Goal: Task Accomplishment & Management: Manage account settings

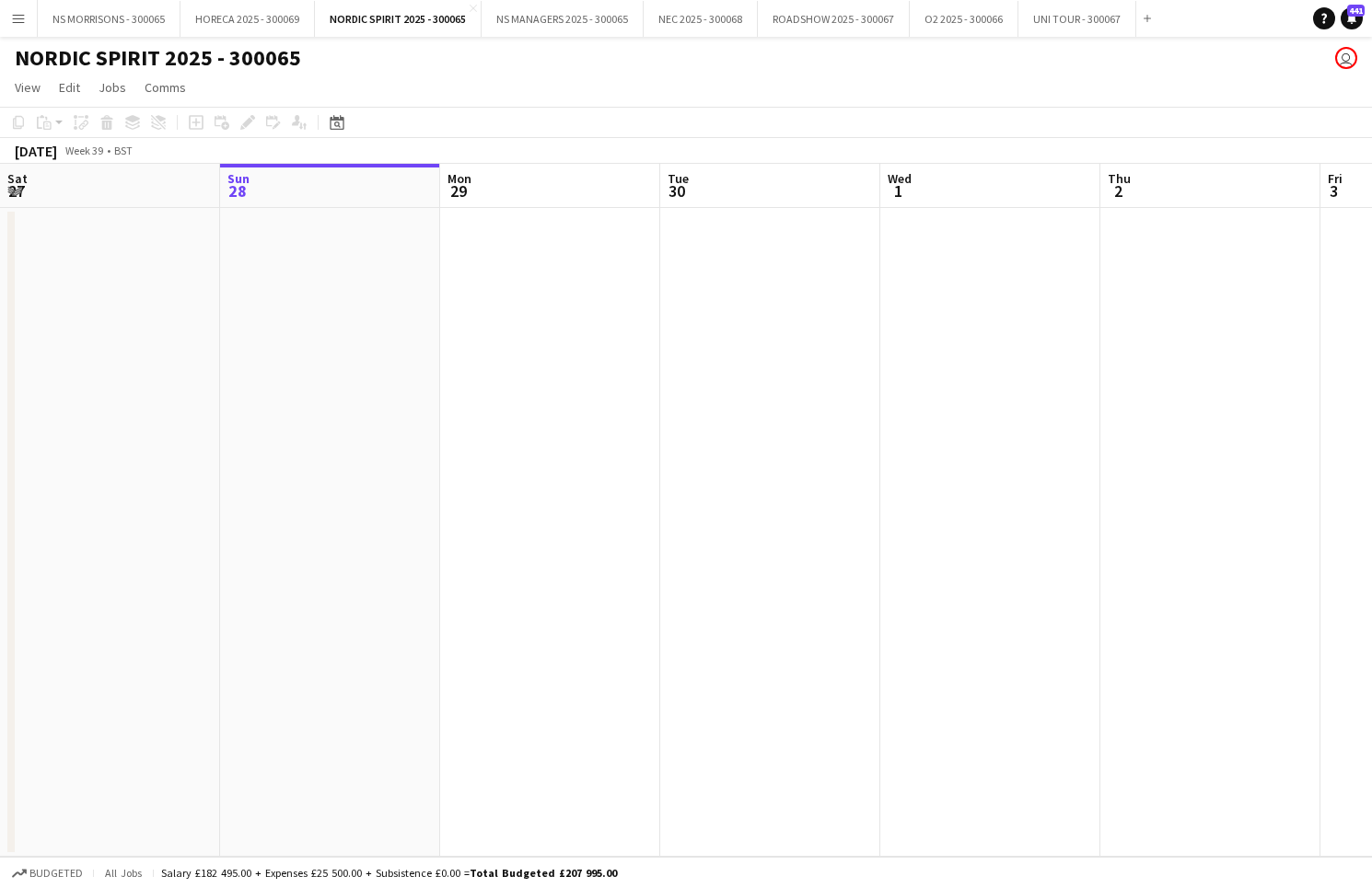
click at [19, 21] on app-icon "Menu" at bounding box center [18, 18] width 15 height 15
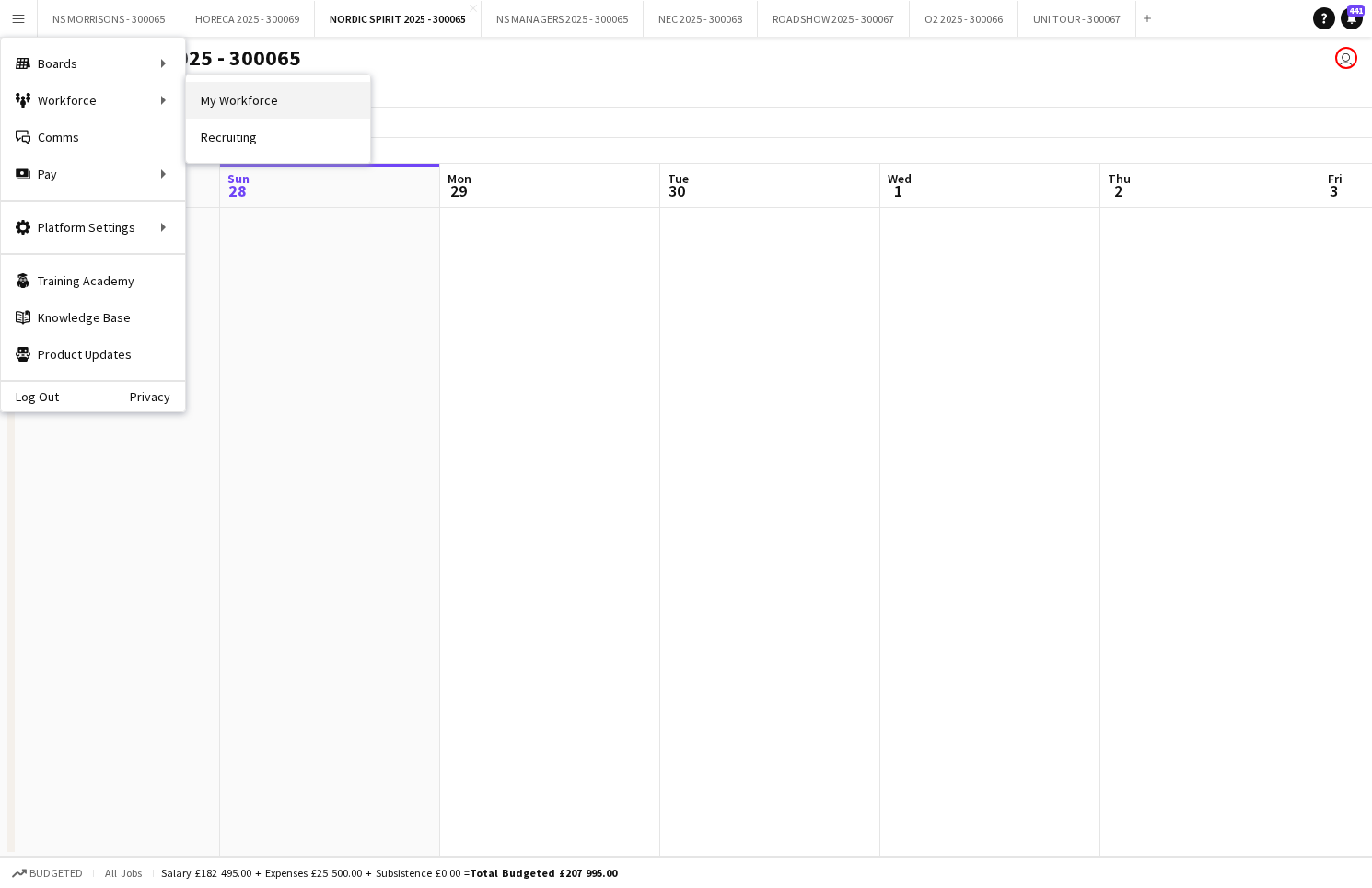
click at [211, 103] on link "My Workforce" at bounding box center [277, 100] width 185 height 37
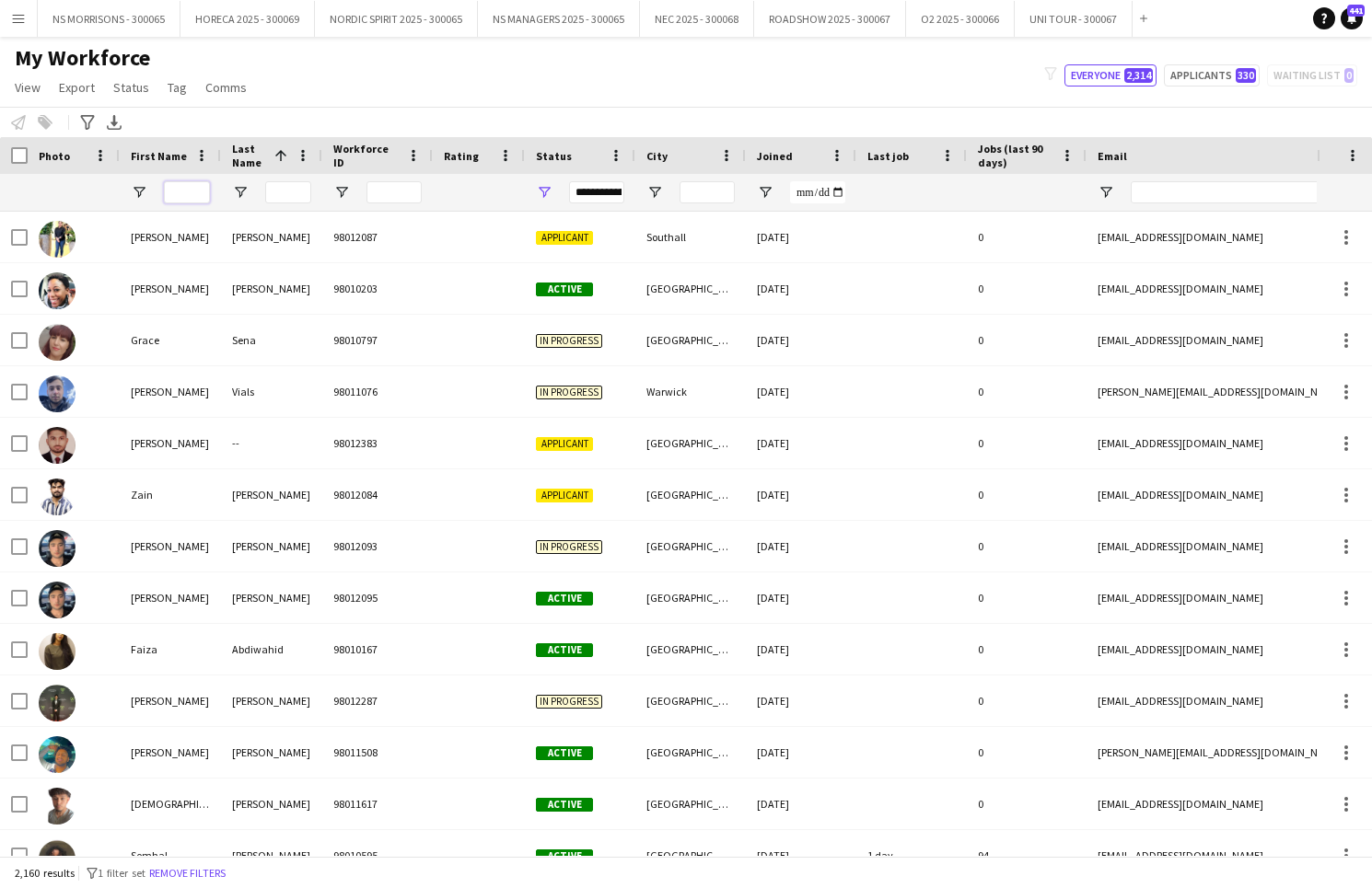
click at [196, 192] on input "First Name Filter Input" at bounding box center [187, 192] width 46 height 22
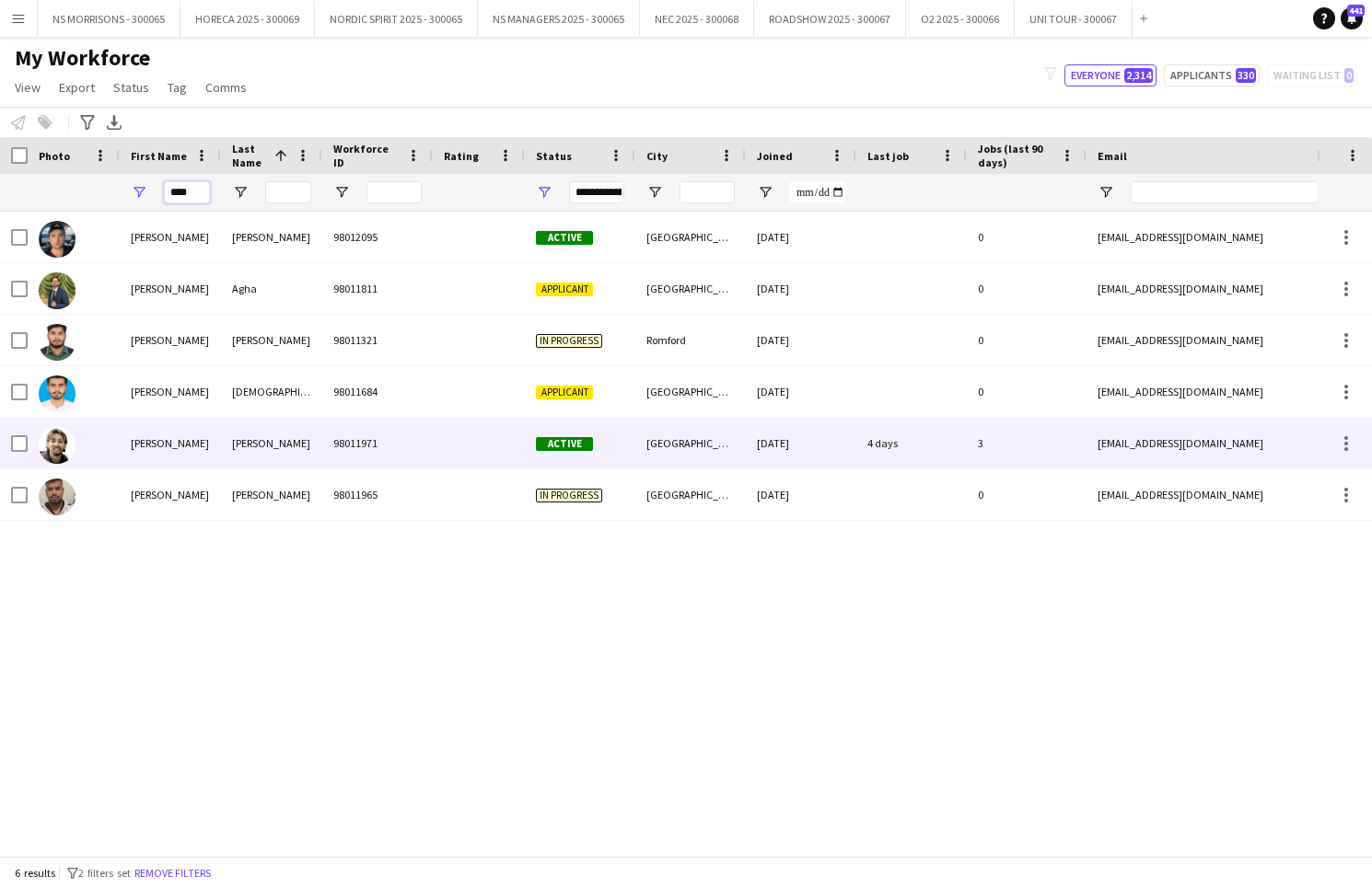
type input "****"
click at [140, 447] on div "[PERSON_NAME]" at bounding box center [170, 442] width 102 height 50
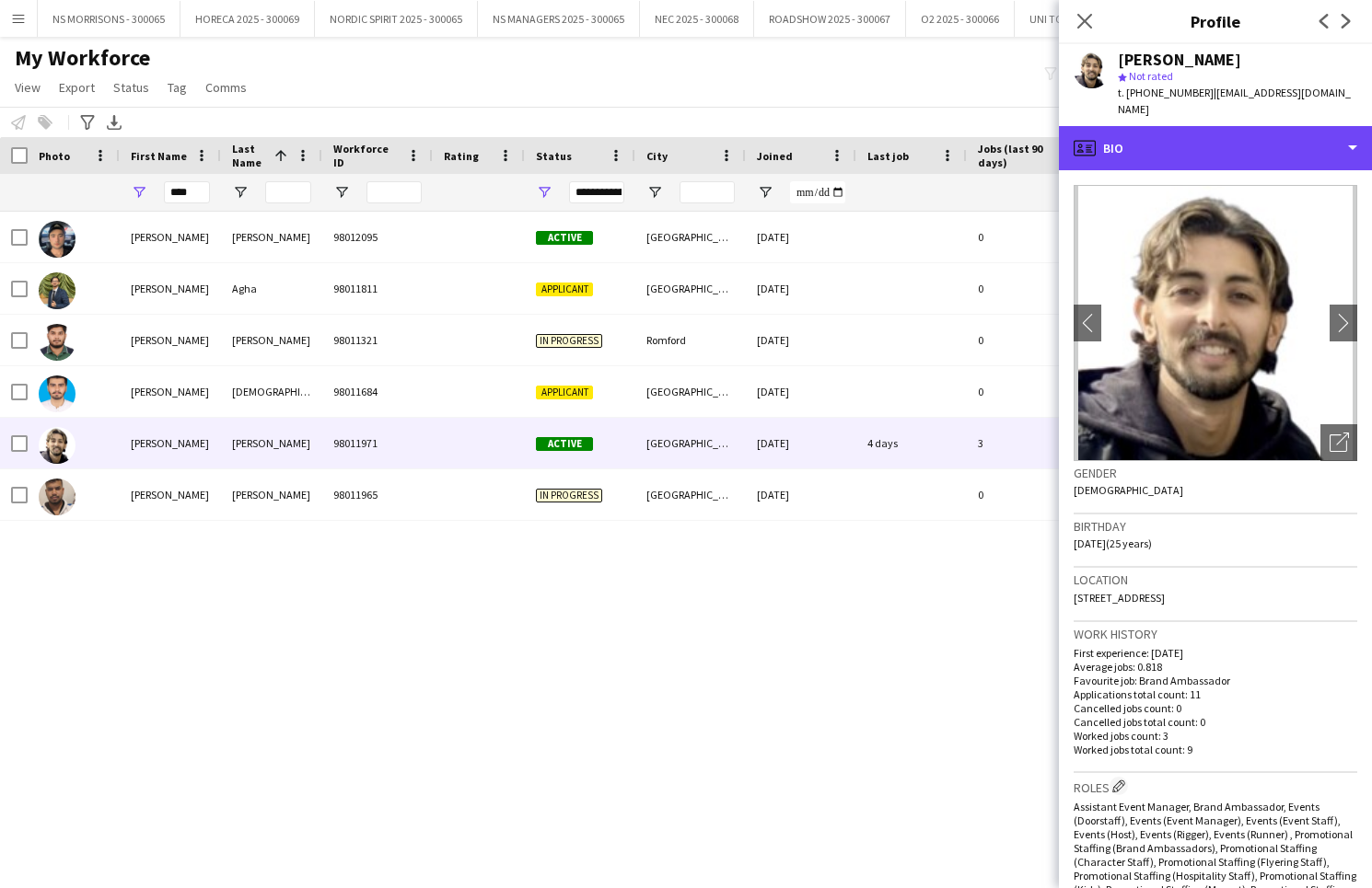
drag, startPoint x: 1142, startPoint y: 136, endPoint x: 1157, endPoint y: 200, distance: 65.7
click at [1142, 136] on div "profile Bio" at bounding box center [1214, 148] width 313 height 44
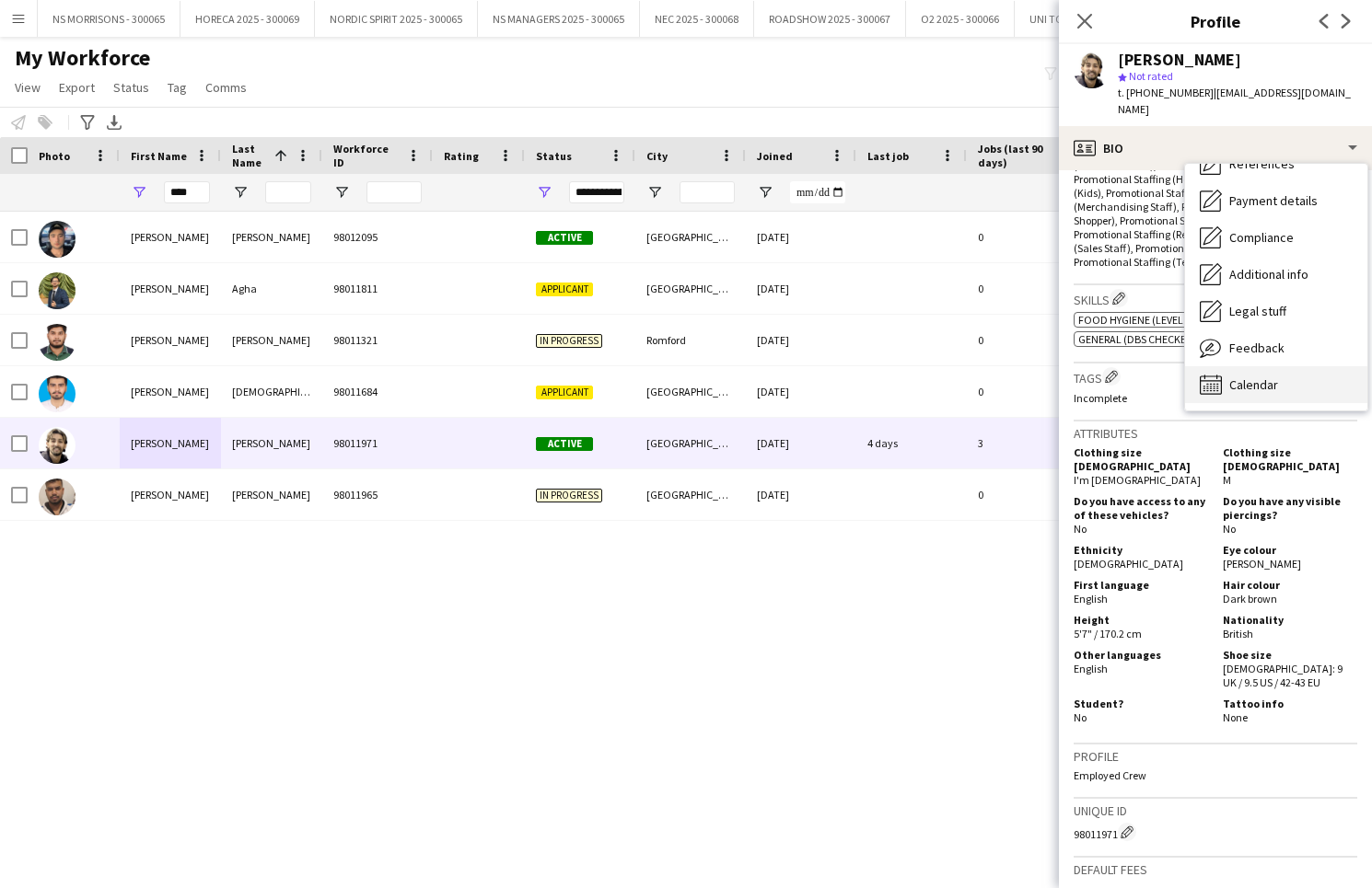
scroll to position [210, 0]
click at [1259, 376] on span "Calendar" at bounding box center [1253, 384] width 48 height 17
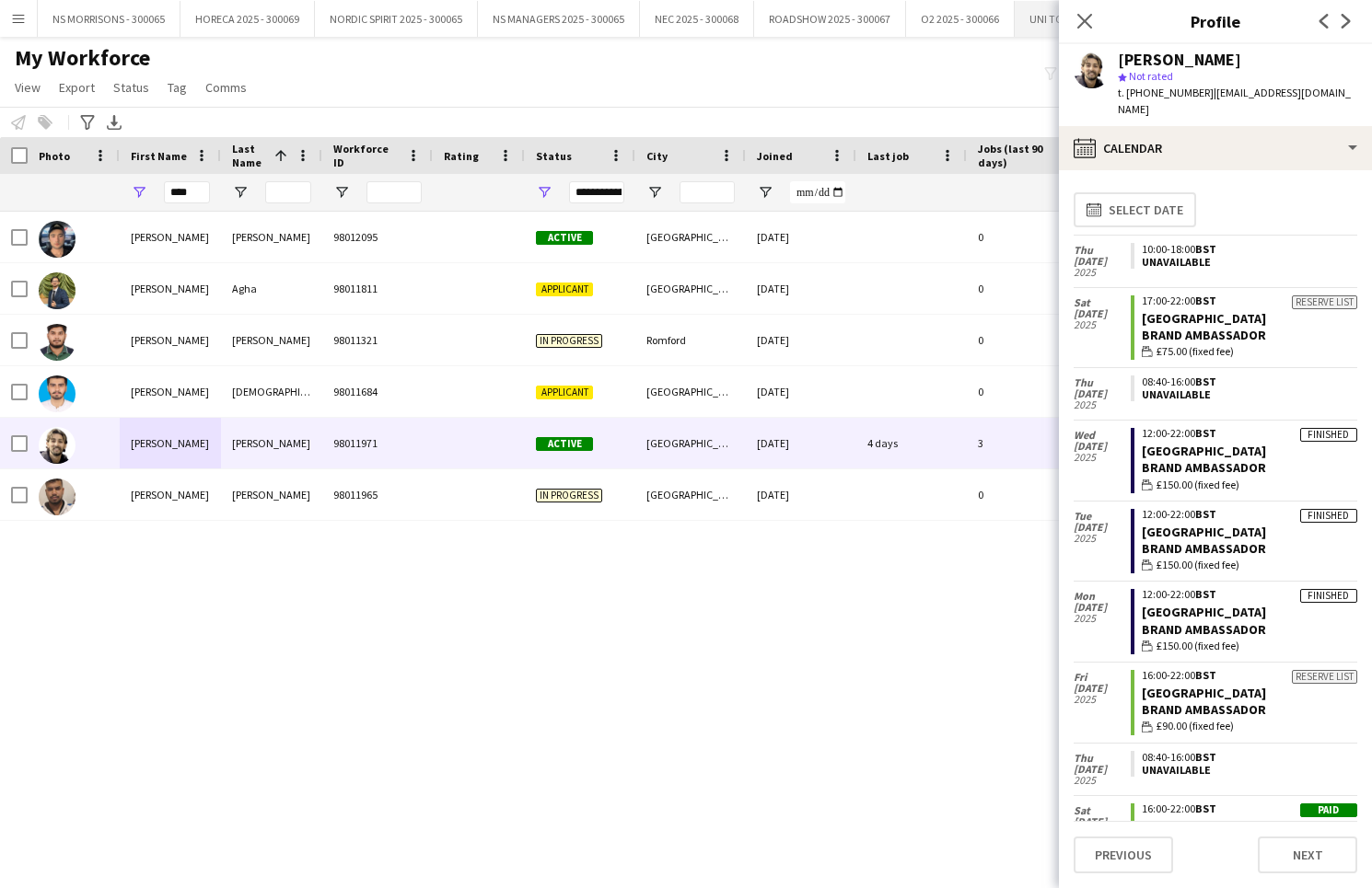
scroll to position [0, 0]
click at [980, 19] on button "O2 2025 - 300066 Close" at bounding box center [960, 19] width 109 height 36
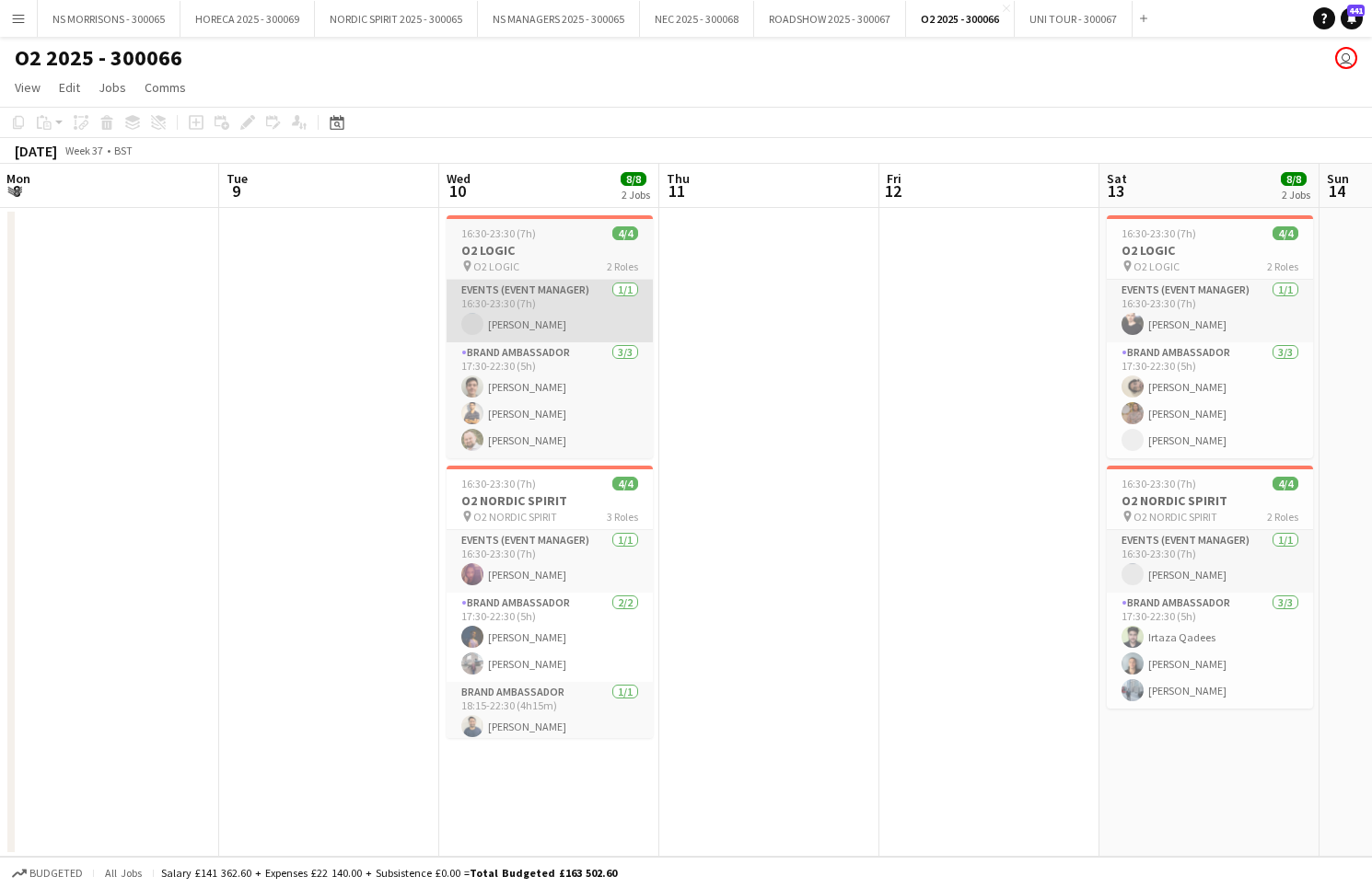
scroll to position [0, 670]
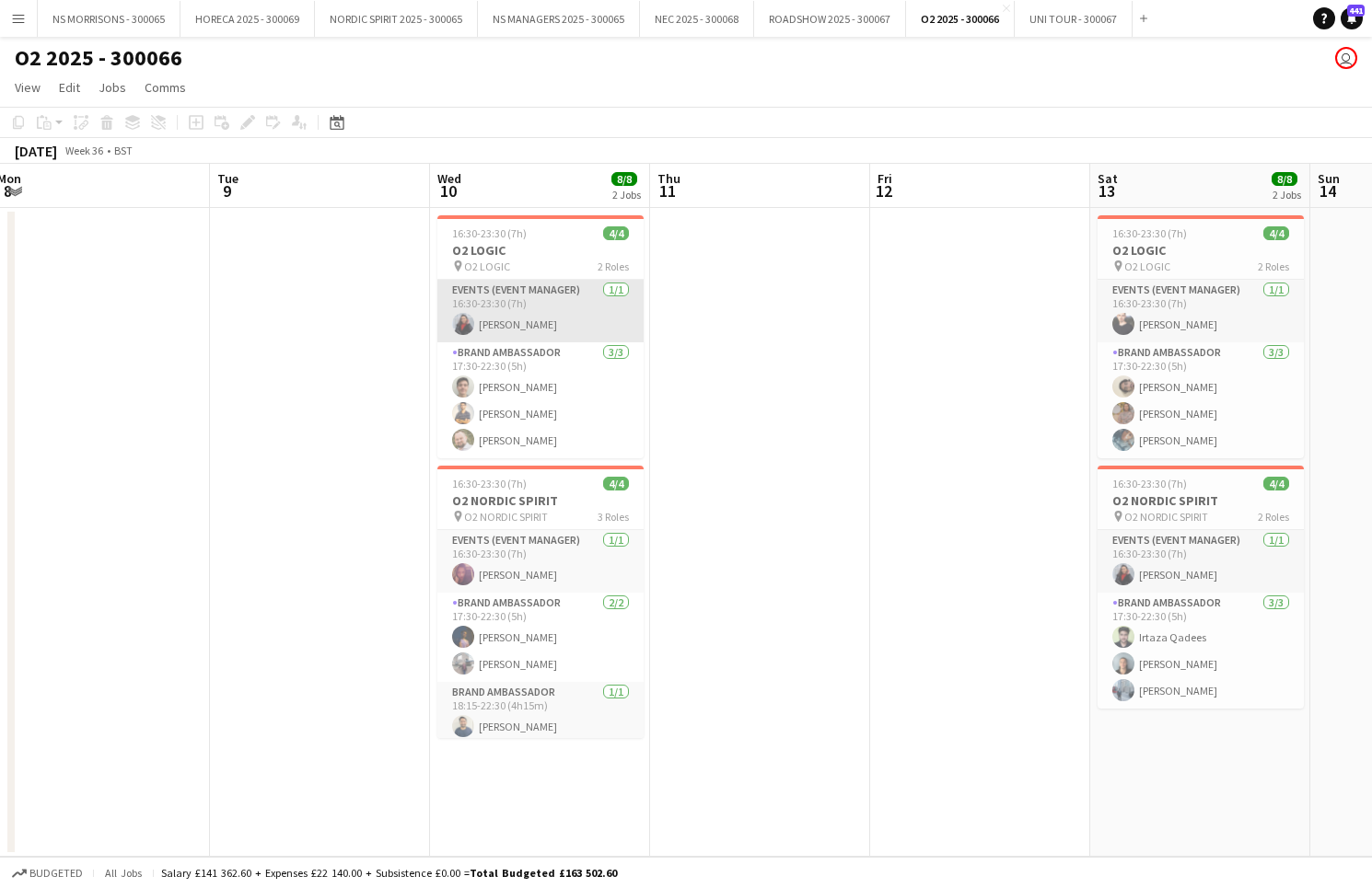
click at [508, 307] on app-card-role "Events (Event Manager) [DATE] 16:30-23:30 (7h) [PERSON_NAME]" at bounding box center [540, 311] width 206 height 62
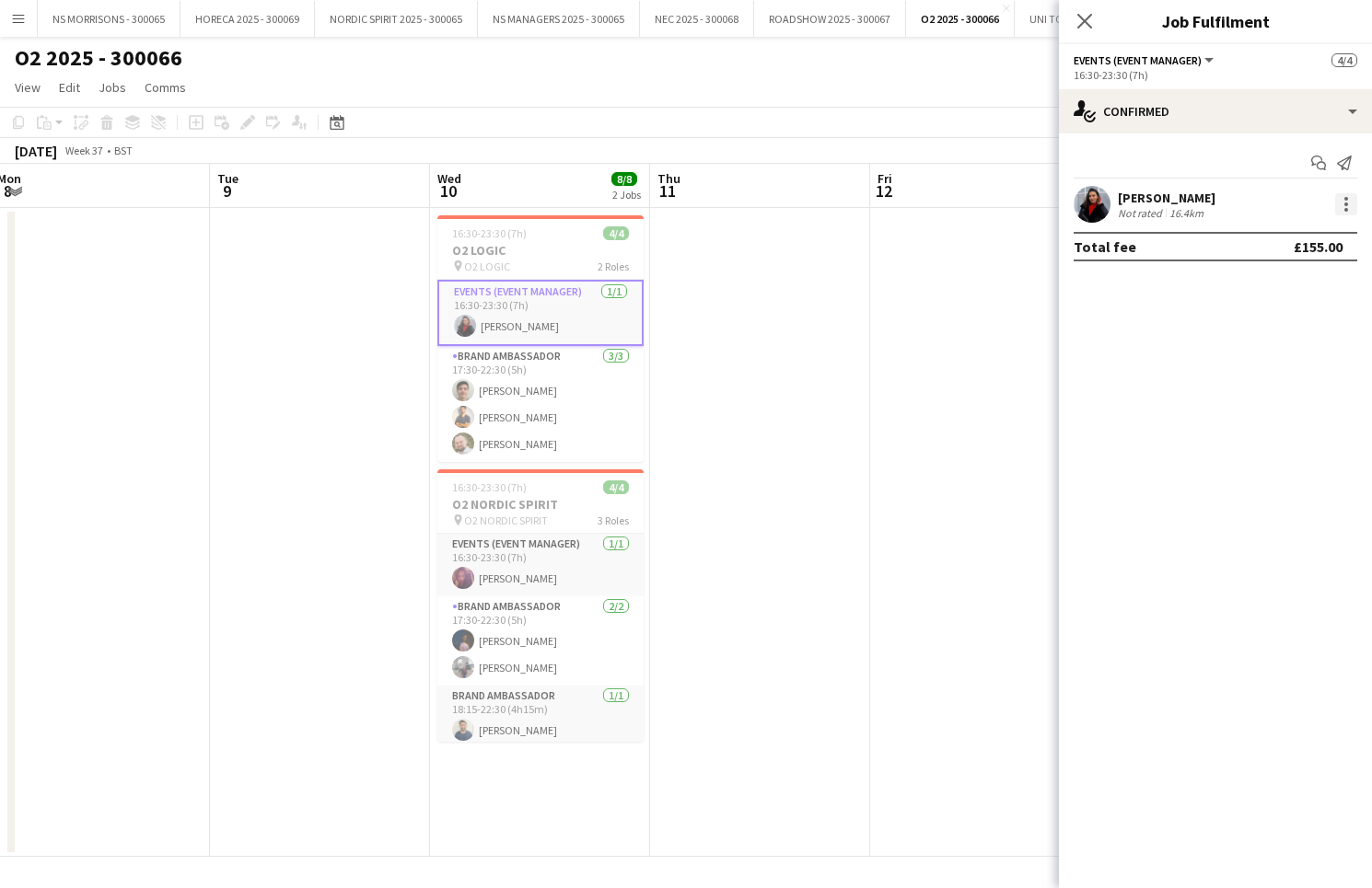
click at [1341, 203] on div at bounding box center [1345, 204] width 22 height 22
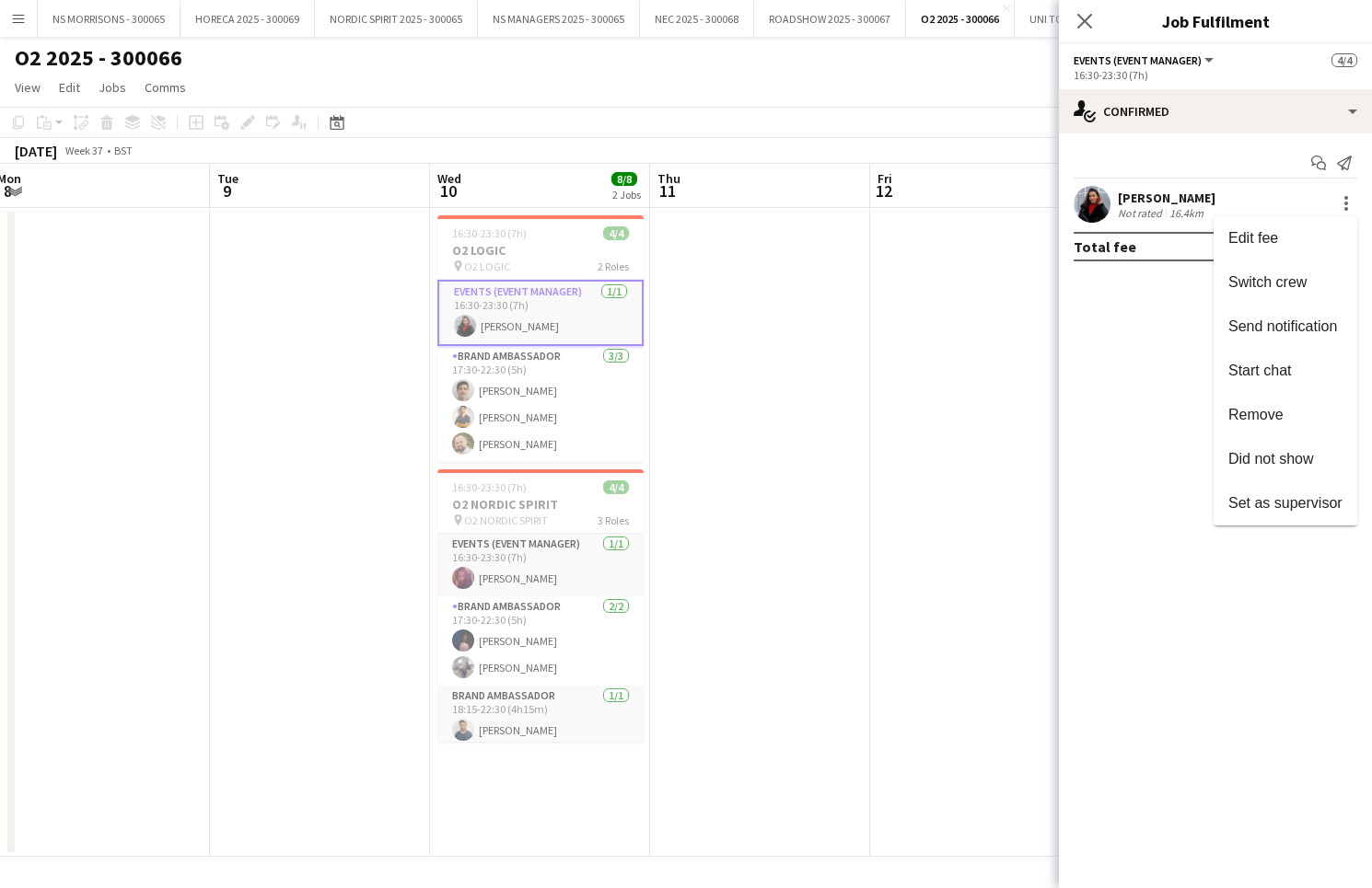
drag, startPoint x: 1251, startPoint y: 412, endPoint x: 1108, endPoint y: 410, distance: 143.0
click at [1251, 412] on span "Remove" at bounding box center [1256, 414] width 55 height 16
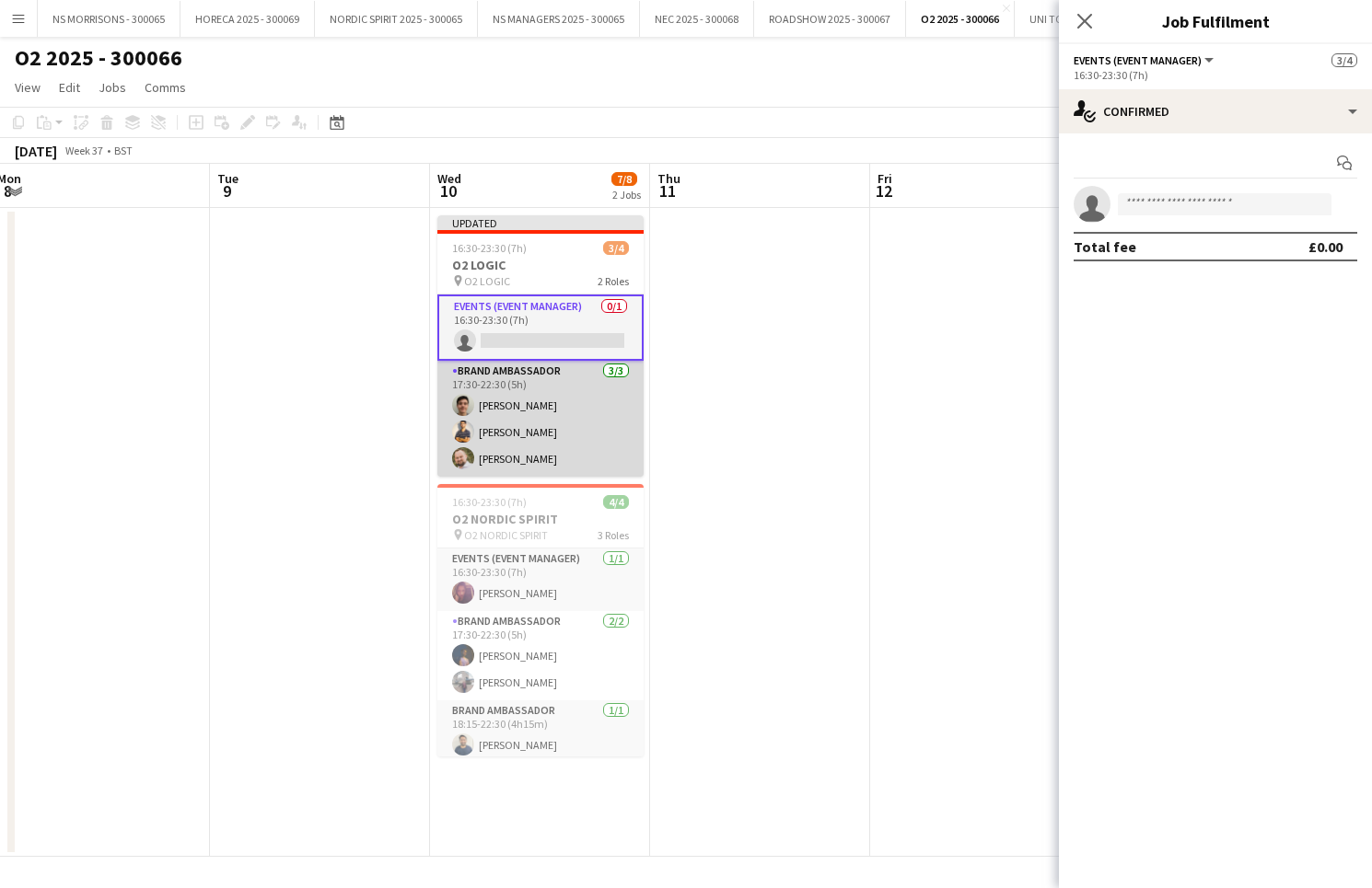
click at [568, 404] on app-card-role "Brand Ambassador [DATE] 17:30-22:30 (5h) [PERSON_NAME] Muhammad [PERSON_NAME] […" at bounding box center [540, 419] width 206 height 116
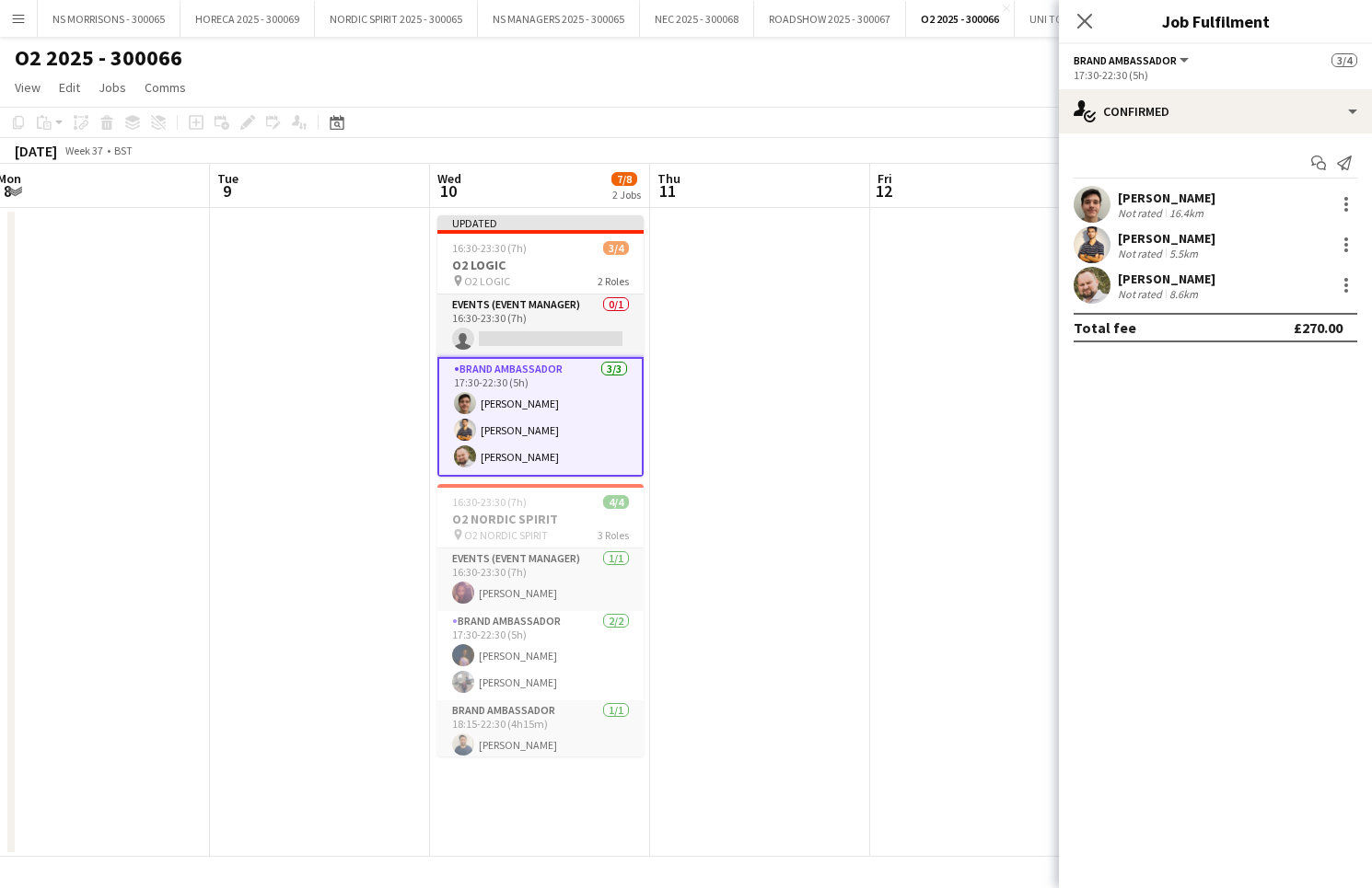
click at [1198, 195] on div "[PERSON_NAME]" at bounding box center [1166, 197] width 98 height 17
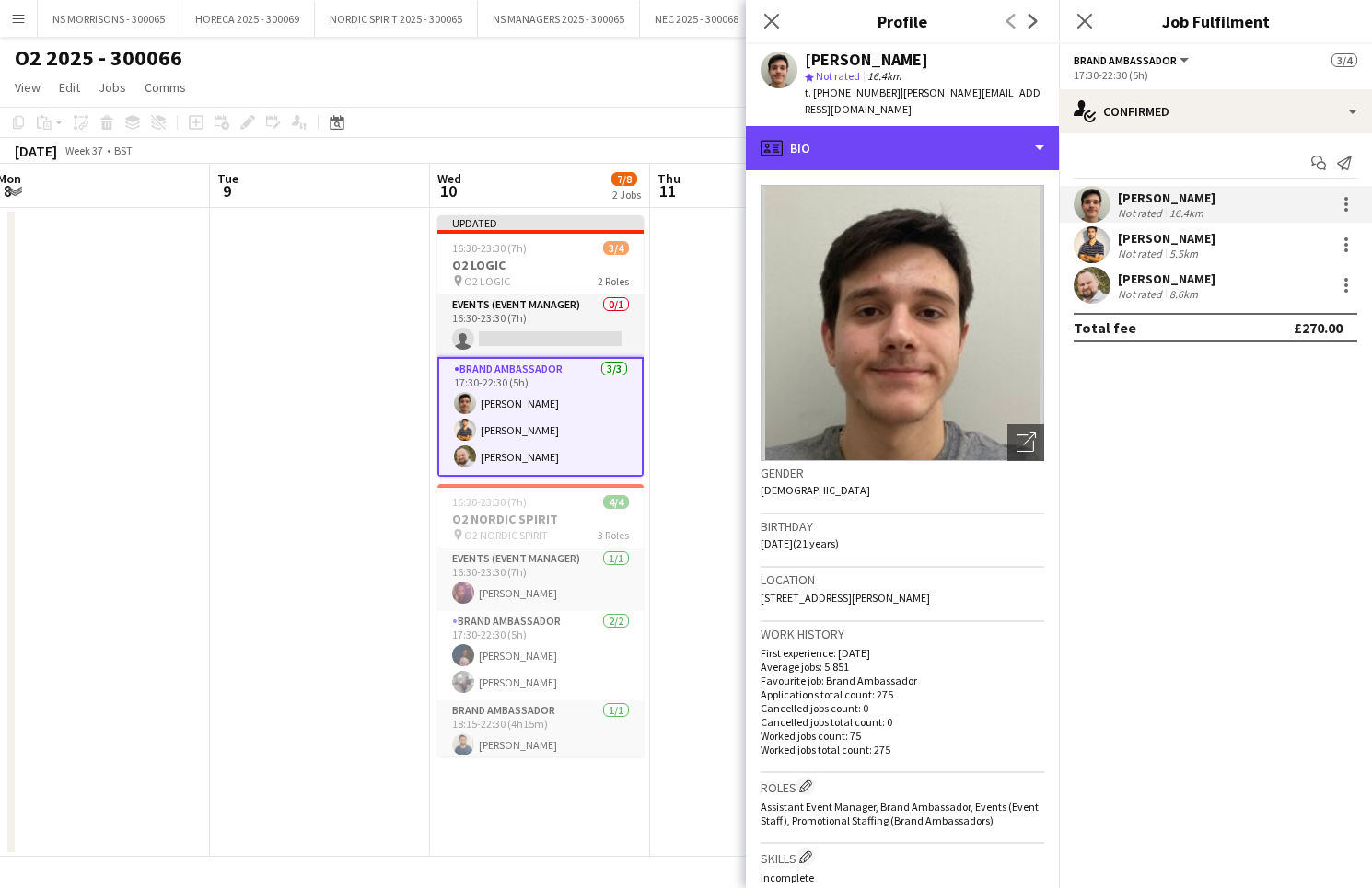
drag, startPoint x: 850, startPoint y: 132, endPoint x: 880, endPoint y: 196, distance: 70.7
click at [850, 132] on div "profile Bio" at bounding box center [901, 148] width 313 height 44
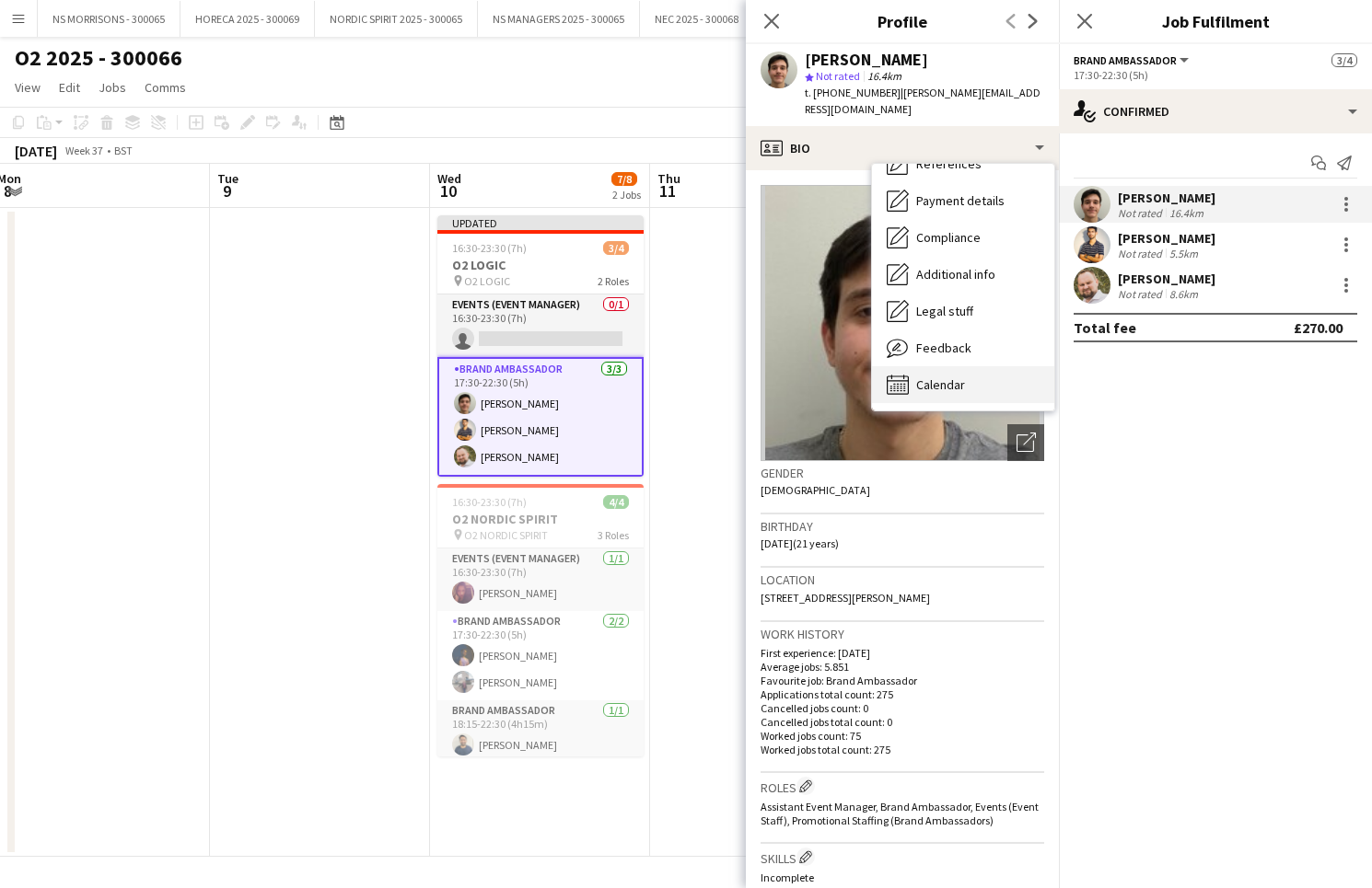
scroll to position [210, 0]
click at [953, 376] on span "Calendar" at bounding box center [940, 384] width 48 height 17
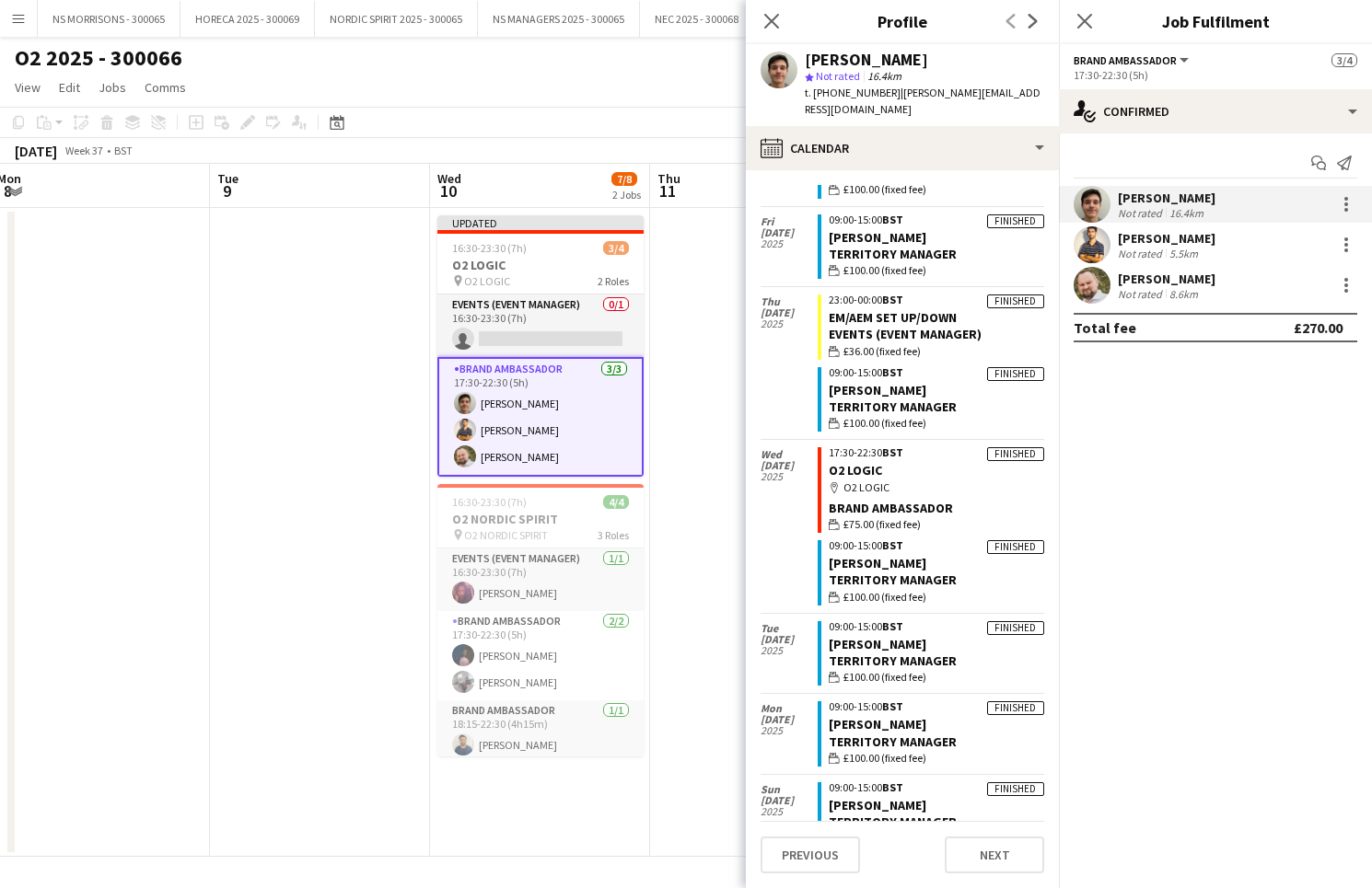
scroll to position [4535, 0]
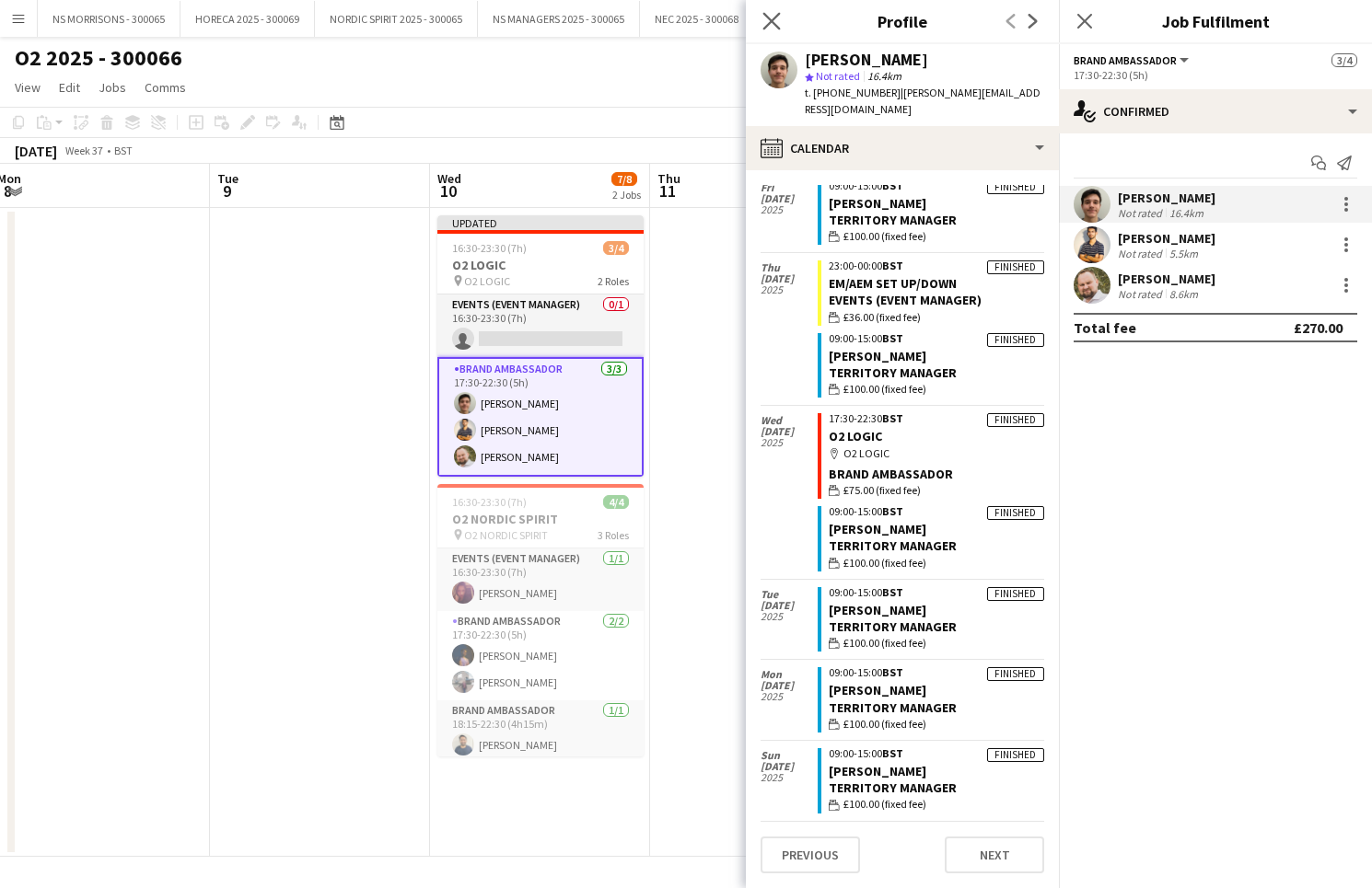
click at [768, 21] on icon "Close pop-in" at bounding box center [771, 21] width 18 height 18
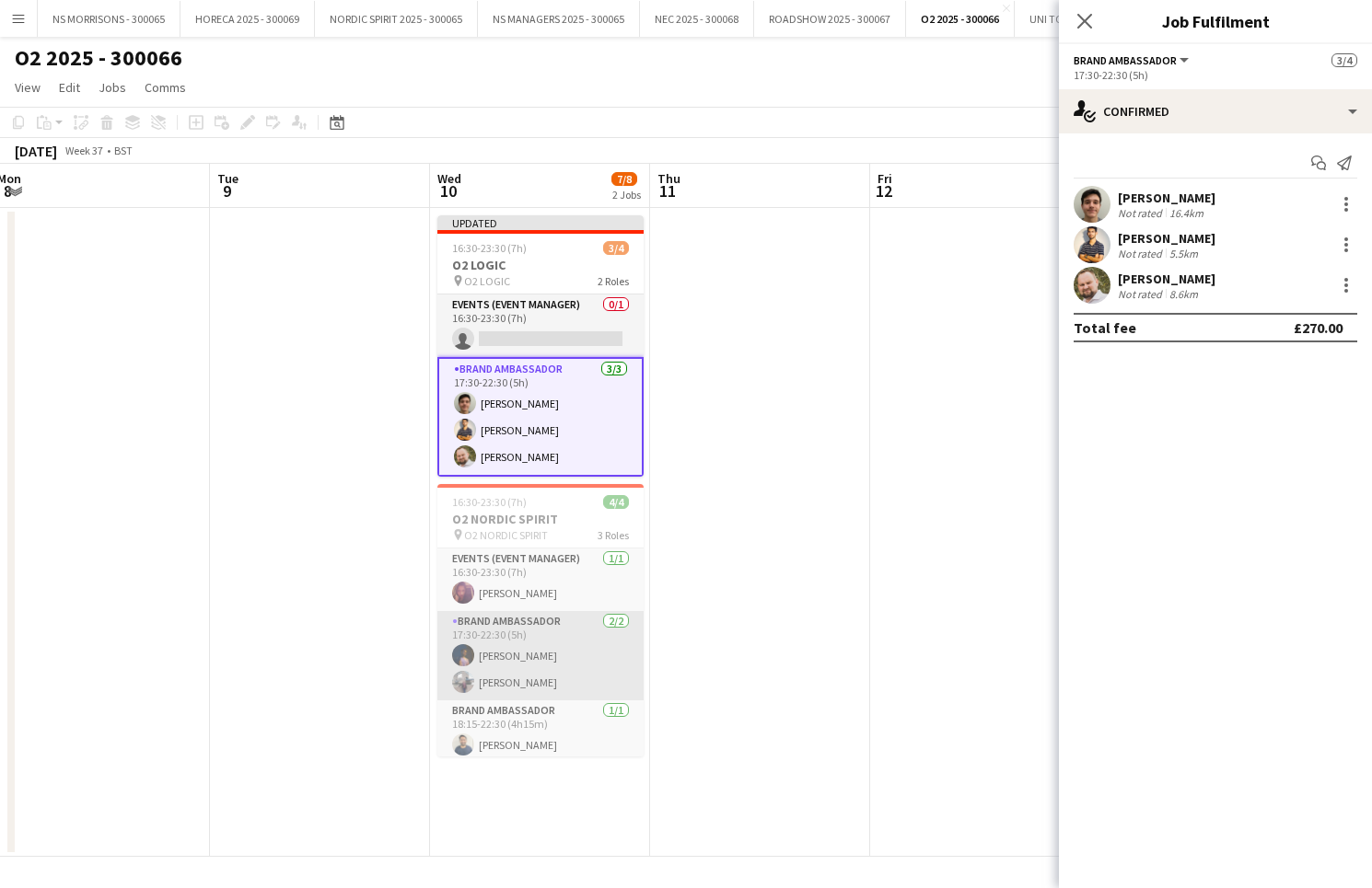
scroll to position [0, 0]
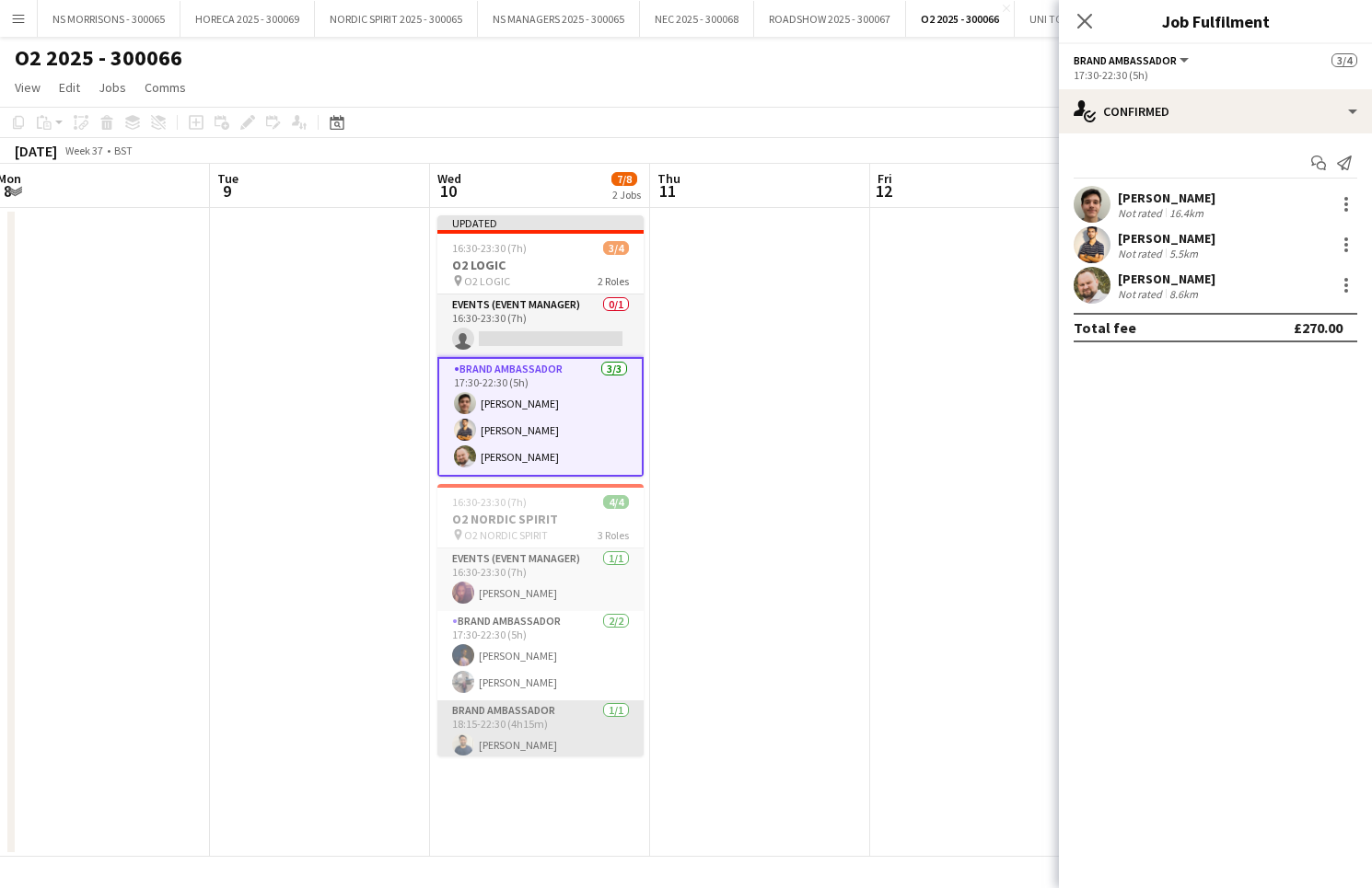
click at [503, 717] on app-card-role "Brand Ambassador [DATE] 18:15-22:30 (4h15m) [PERSON_NAME]" at bounding box center [540, 731] width 206 height 62
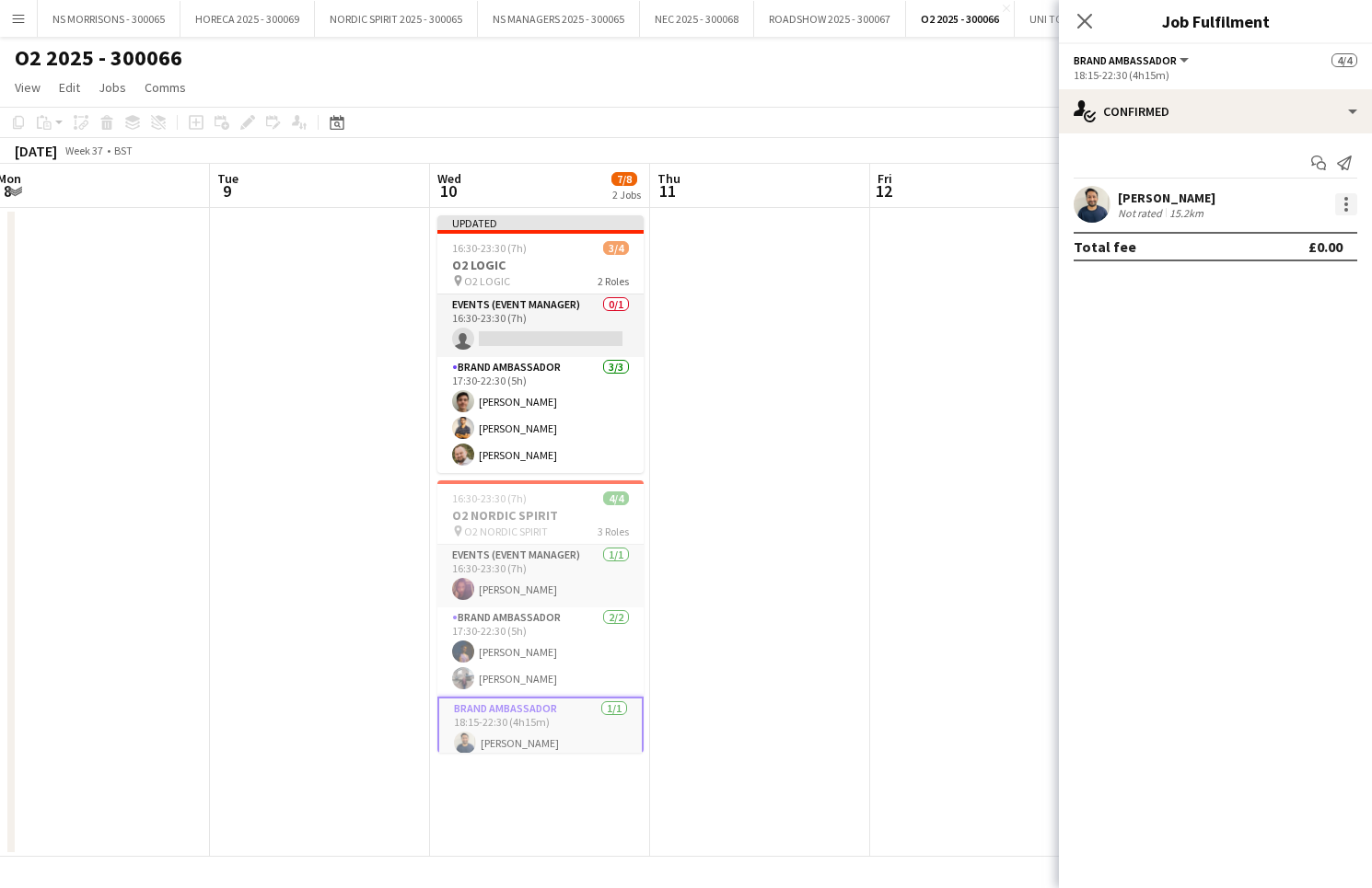
click at [1343, 201] on div at bounding box center [1345, 204] width 22 height 22
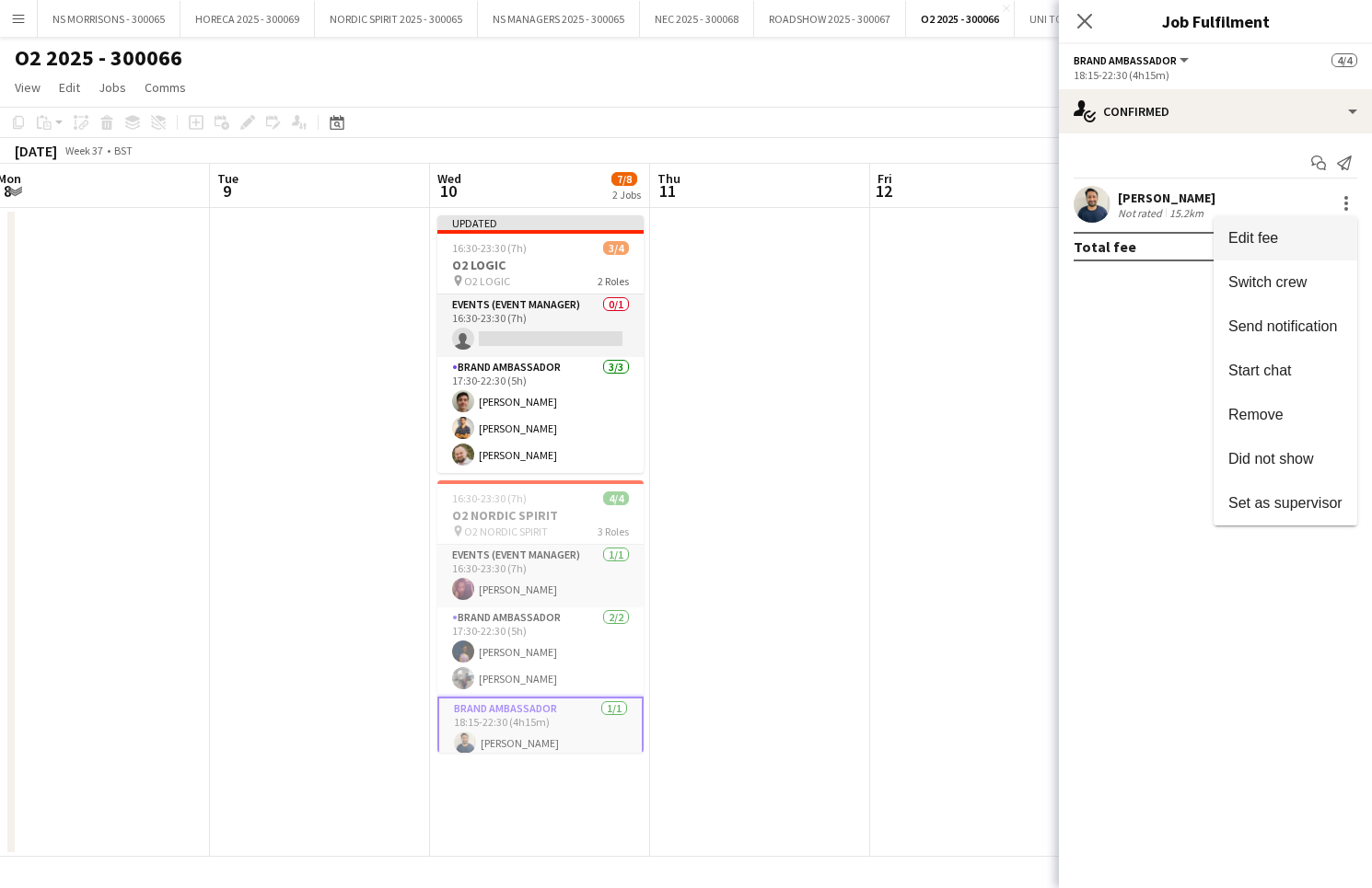
drag, startPoint x: 1340, startPoint y: 204, endPoint x: 1322, endPoint y: 229, distance: 30.8
click at [1322, 227] on button "Edit fee" at bounding box center [1284, 238] width 143 height 44
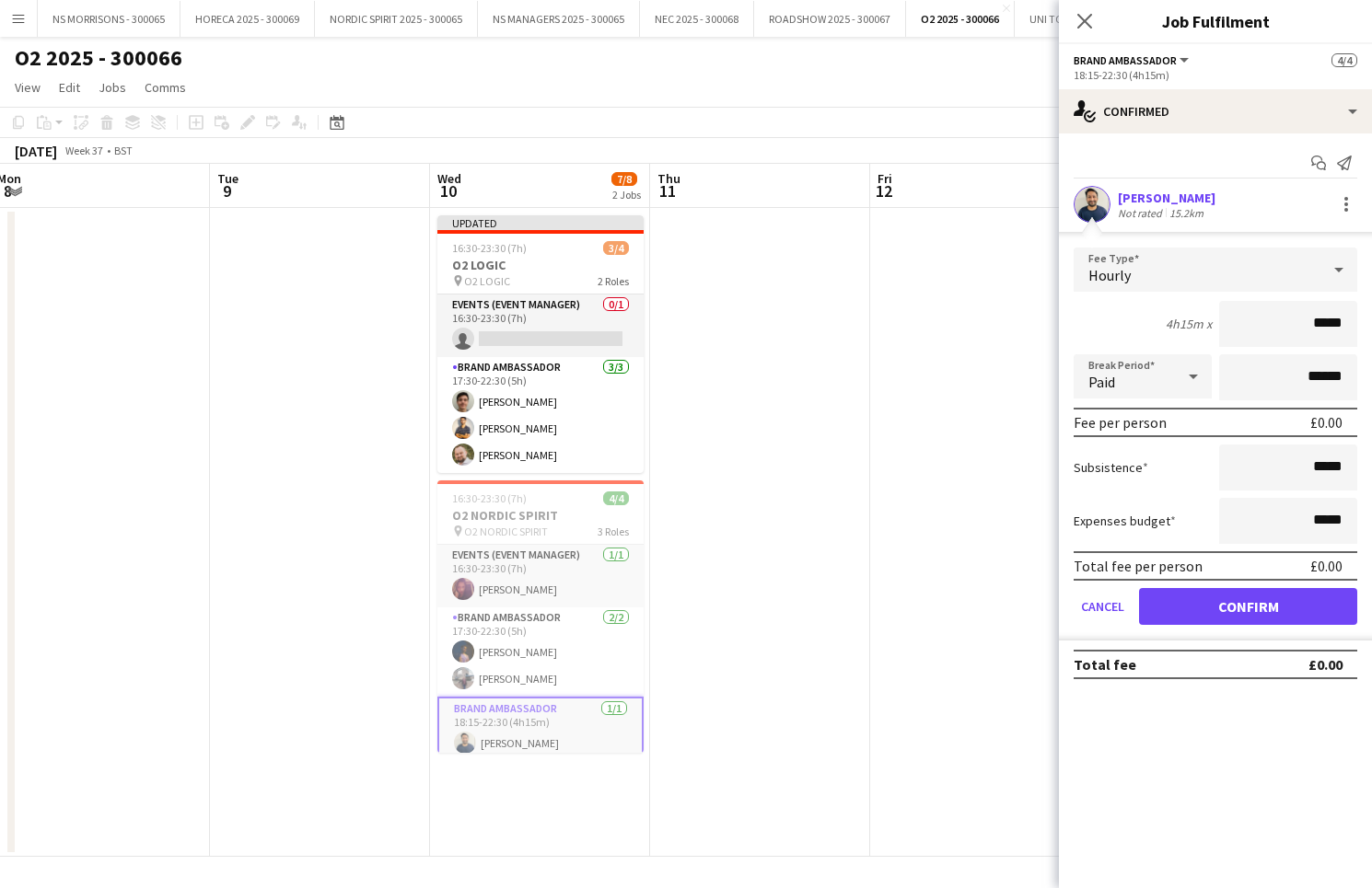
click at [1113, 273] on span "Hourly" at bounding box center [1108, 275] width 42 height 19
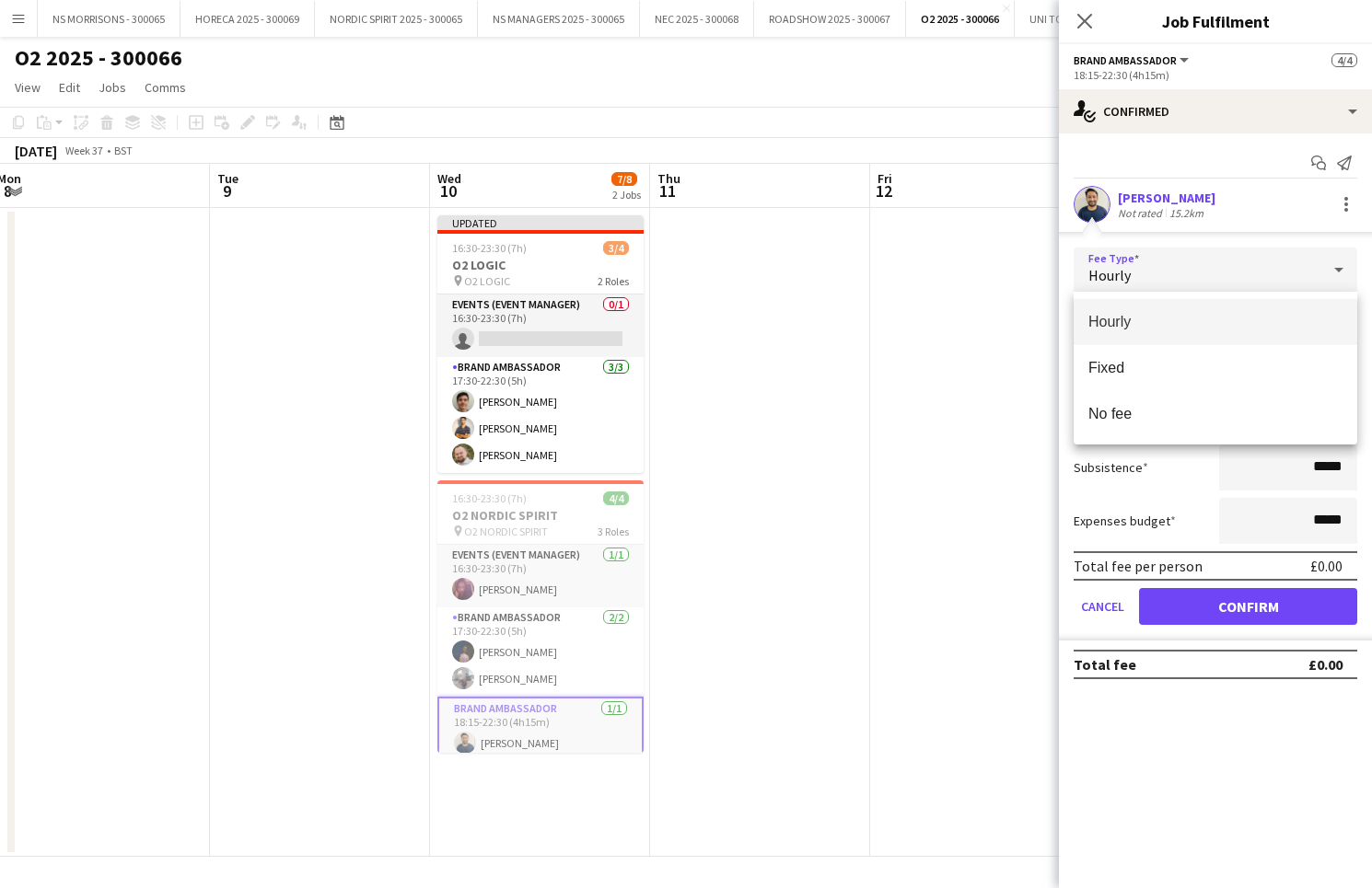
drag, startPoint x: 1118, startPoint y: 361, endPoint x: 1267, endPoint y: 339, distance: 150.6
click at [1118, 361] on span "Fixed" at bounding box center [1214, 368] width 254 height 18
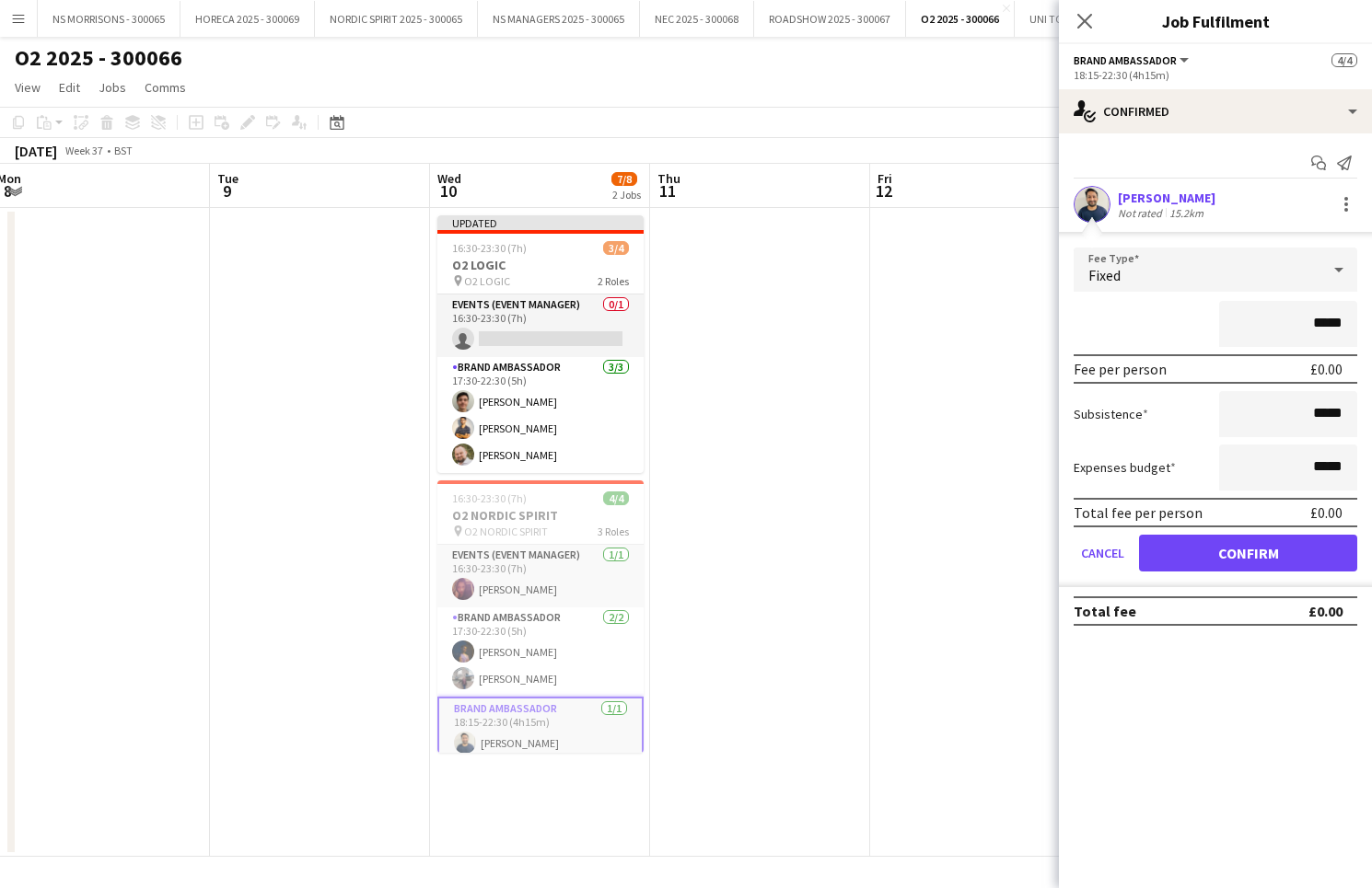
drag, startPoint x: 1316, startPoint y: 322, endPoint x: 1353, endPoint y: 322, distance: 37.0
click at [1353, 322] on input "*****" at bounding box center [1288, 324] width 138 height 46
type input "***"
drag, startPoint x: 1315, startPoint y: 465, endPoint x: 1386, endPoint y: 462, distance: 71.1
click at [1371, 462] on html "Menu Boards Boards Boards All jobs Status Workforce Workforce My Workforce Recr…" at bounding box center [686, 444] width 1372 height 888
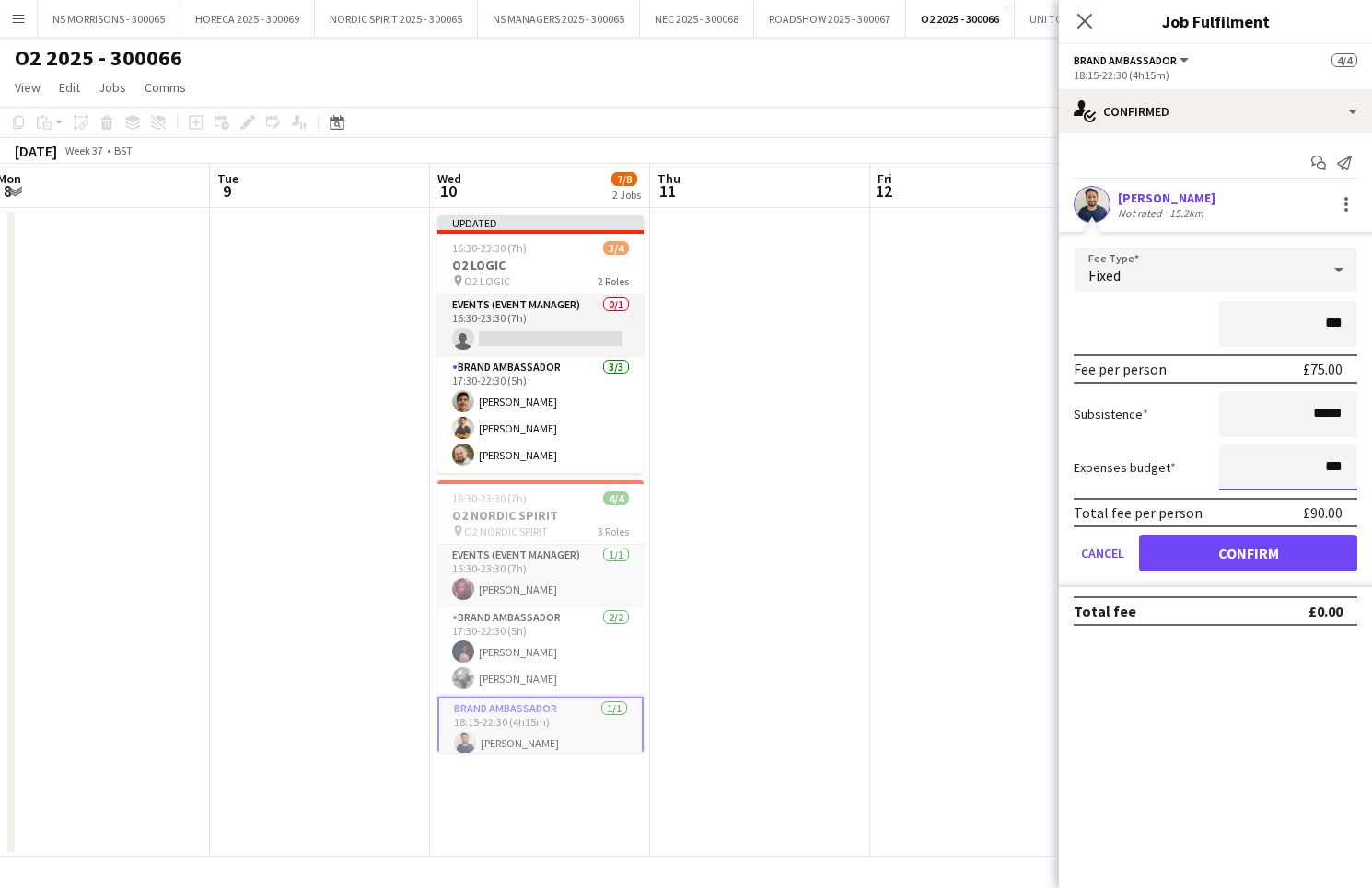
type input "***"
click at [1225, 556] on button "Confirm" at bounding box center [1248, 553] width 218 height 37
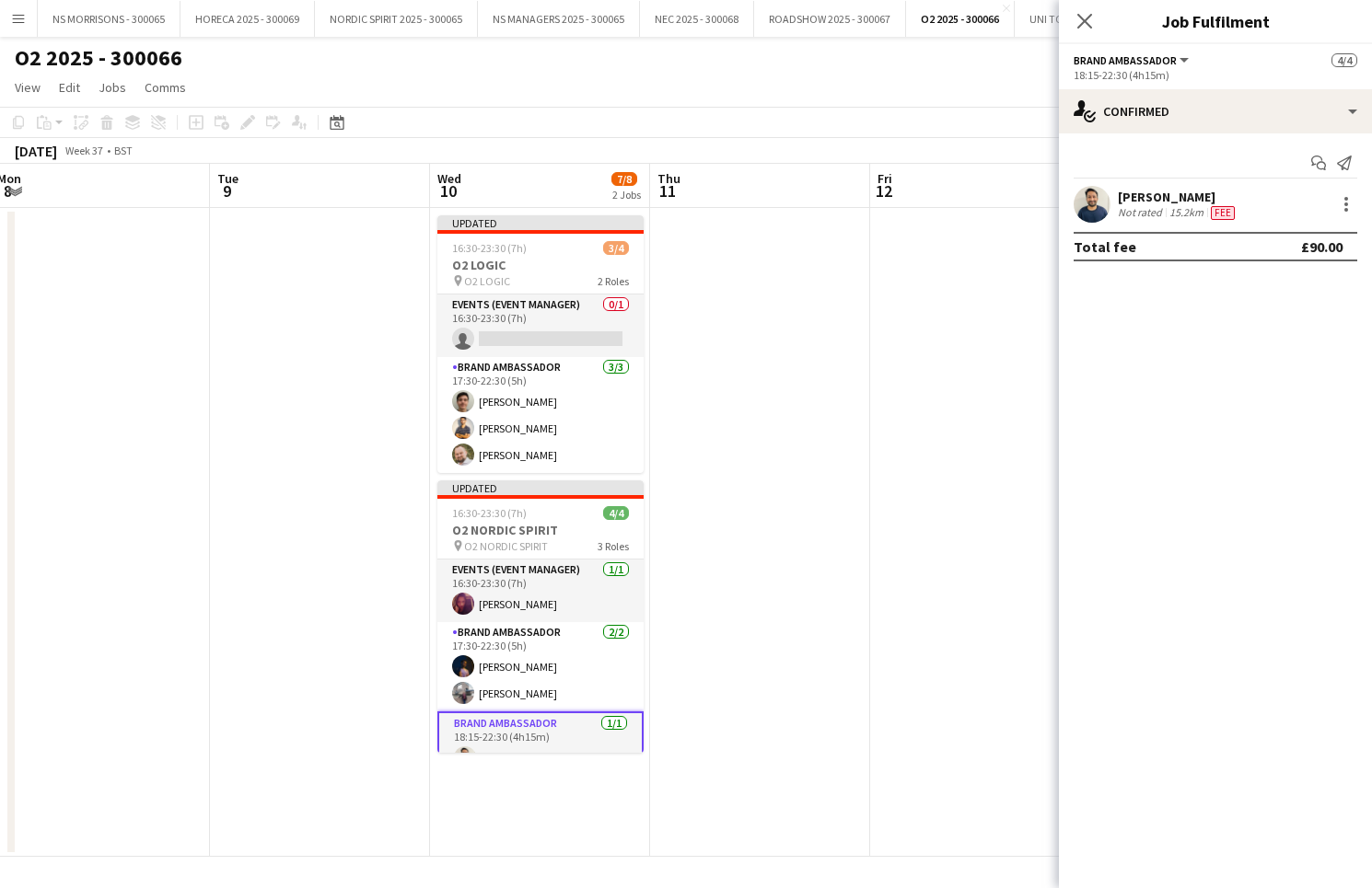
click at [960, 441] on app-date-cell at bounding box center [979, 532] width 220 height 648
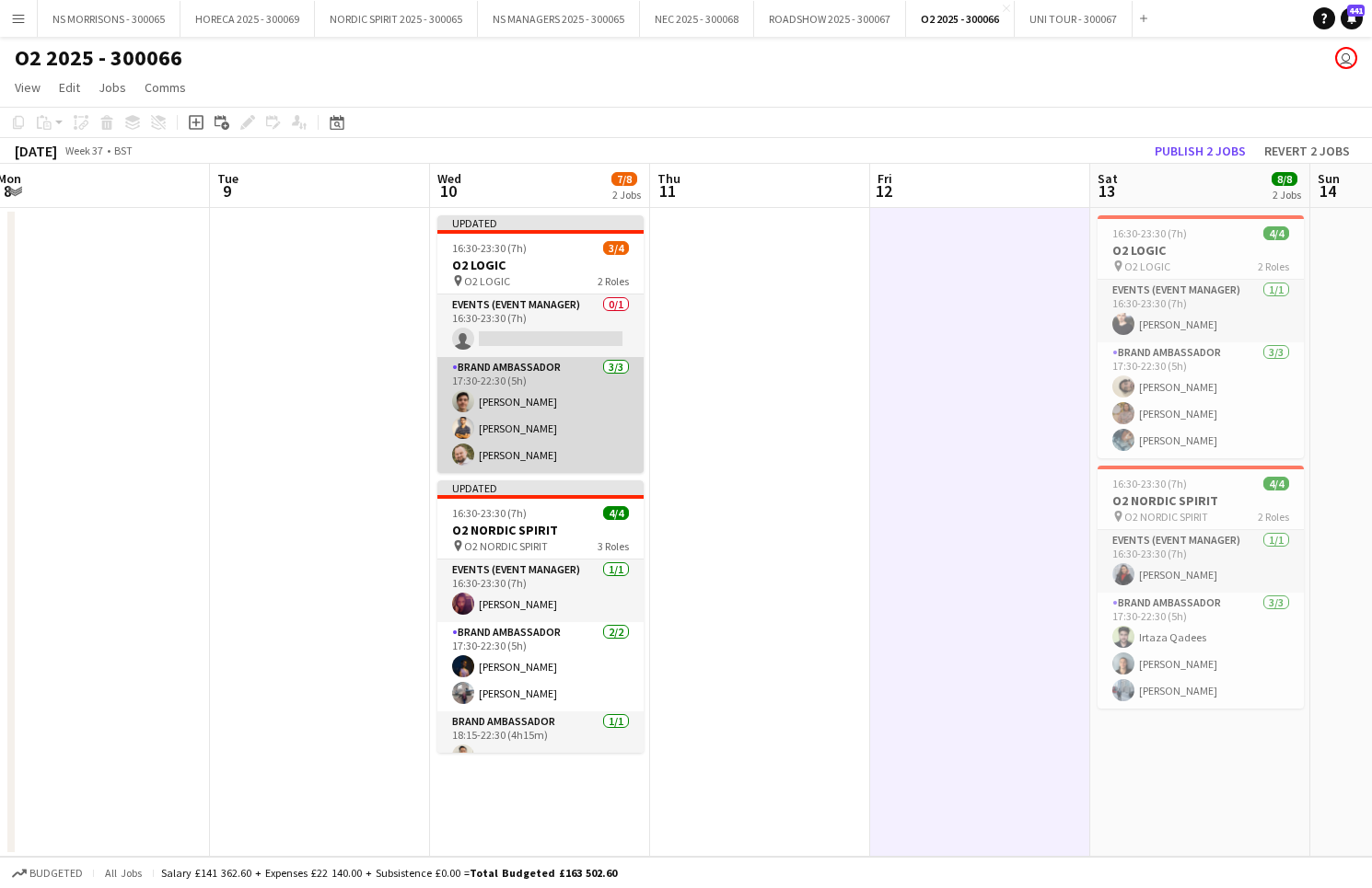
click at [512, 427] on app-card-role "Brand Ambassador [DATE] 17:30-22:30 (5h) [PERSON_NAME] Muhammad [PERSON_NAME] […" at bounding box center [540, 415] width 206 height 116
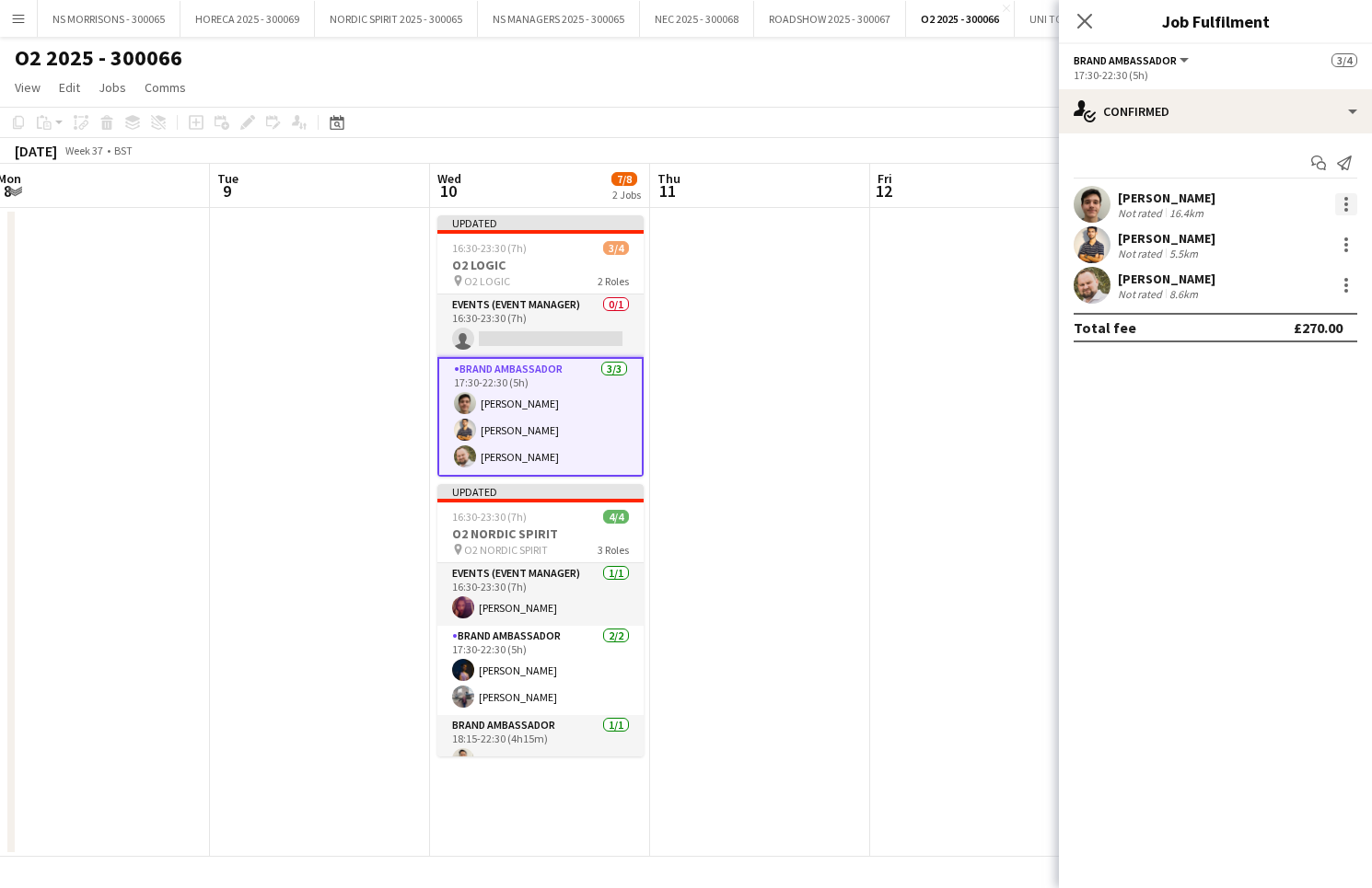
click at [1339, 205] on div at bounding box center [1345, 204] width 22 height 22
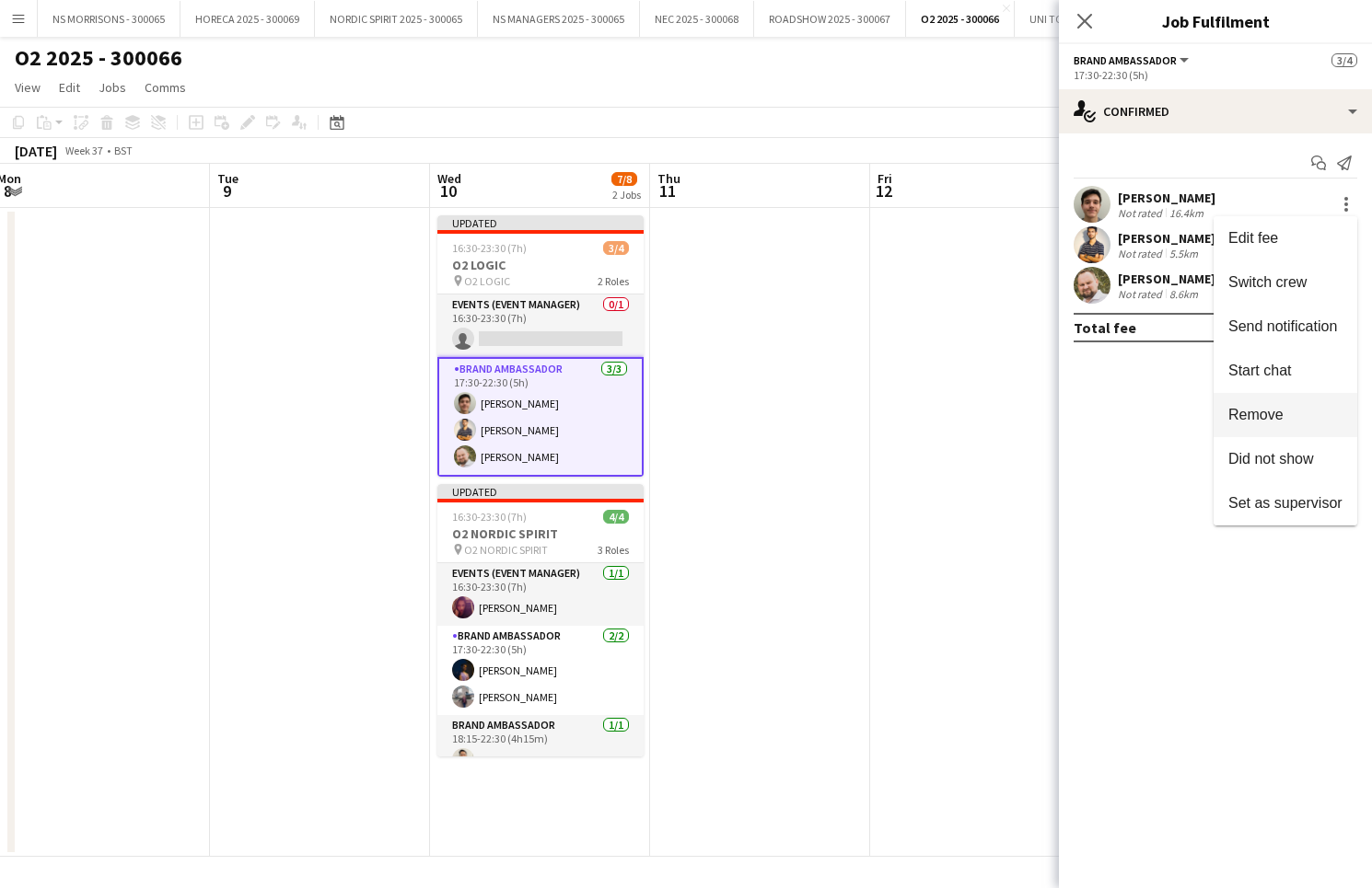
click at [1255, 407] on span "Remove" at bounding box center [1256, 414] width 55 height 16
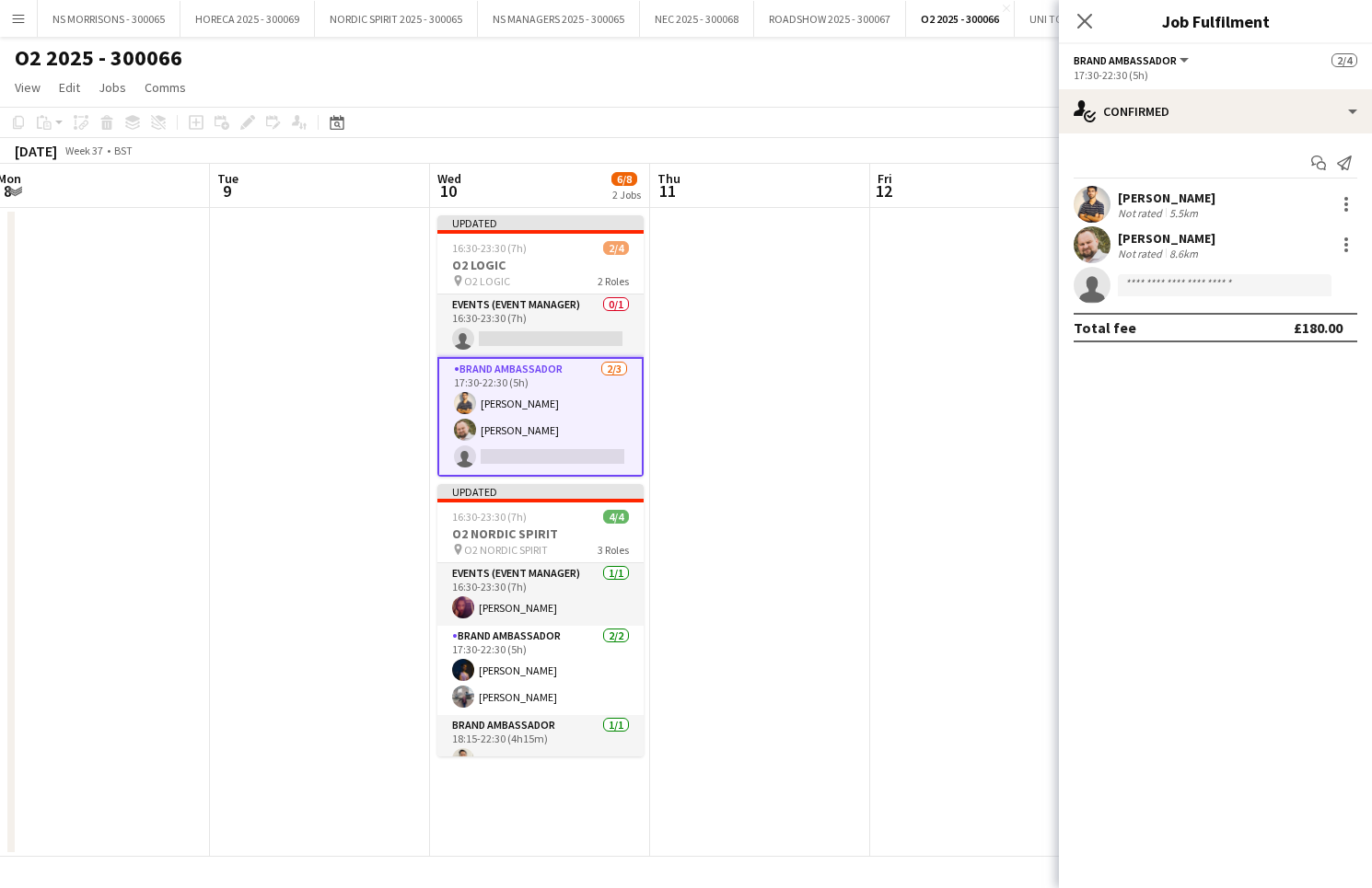
drag, startPoint x: 741, startPoint y: 360, endPoint x: 751, endPoint y: 358, distance: 10.2
click at [740, 360] on app-date-cell at bounding box center [759, 532] width 220 height 648
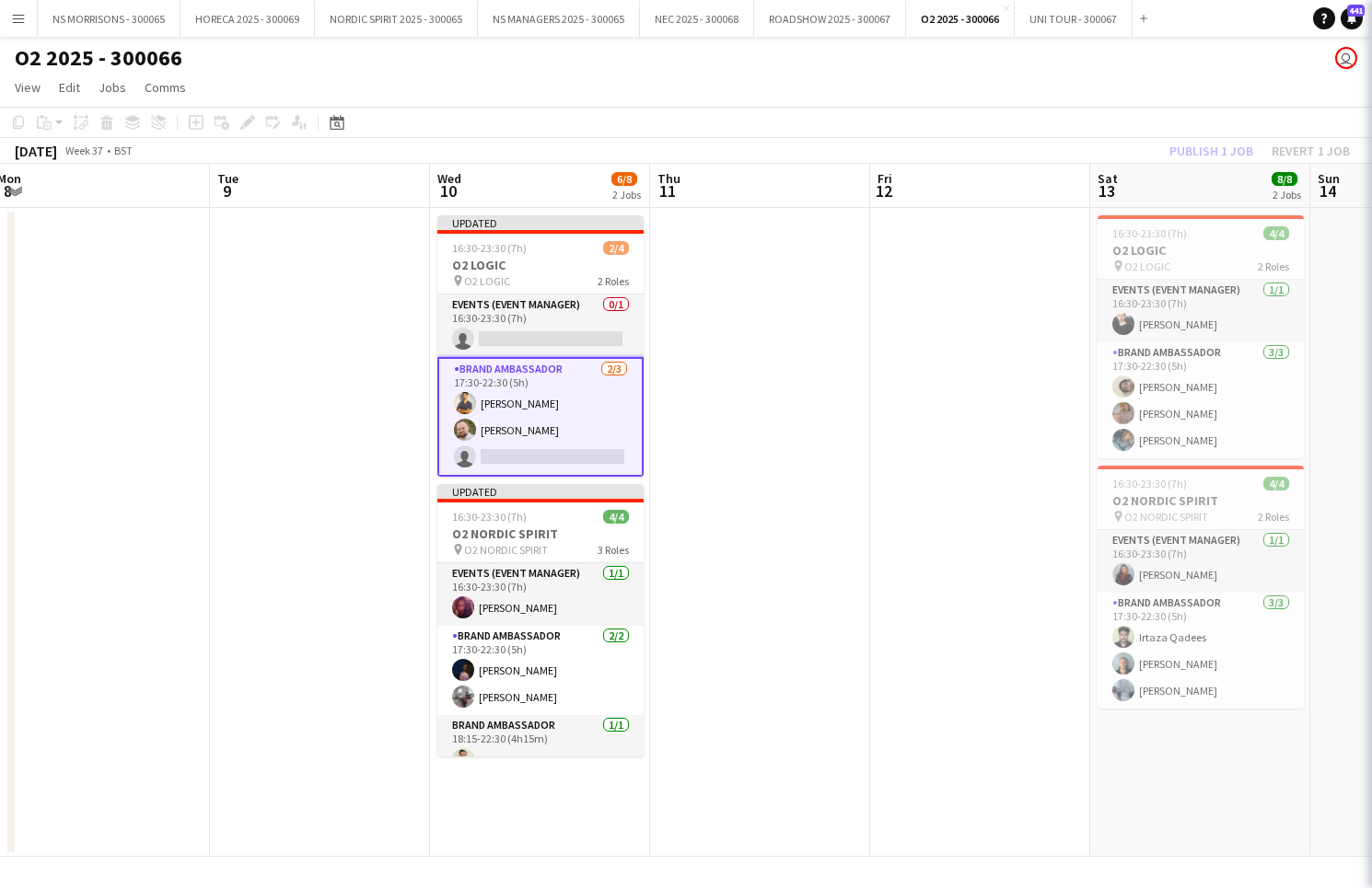
scroll to position [0, 671]
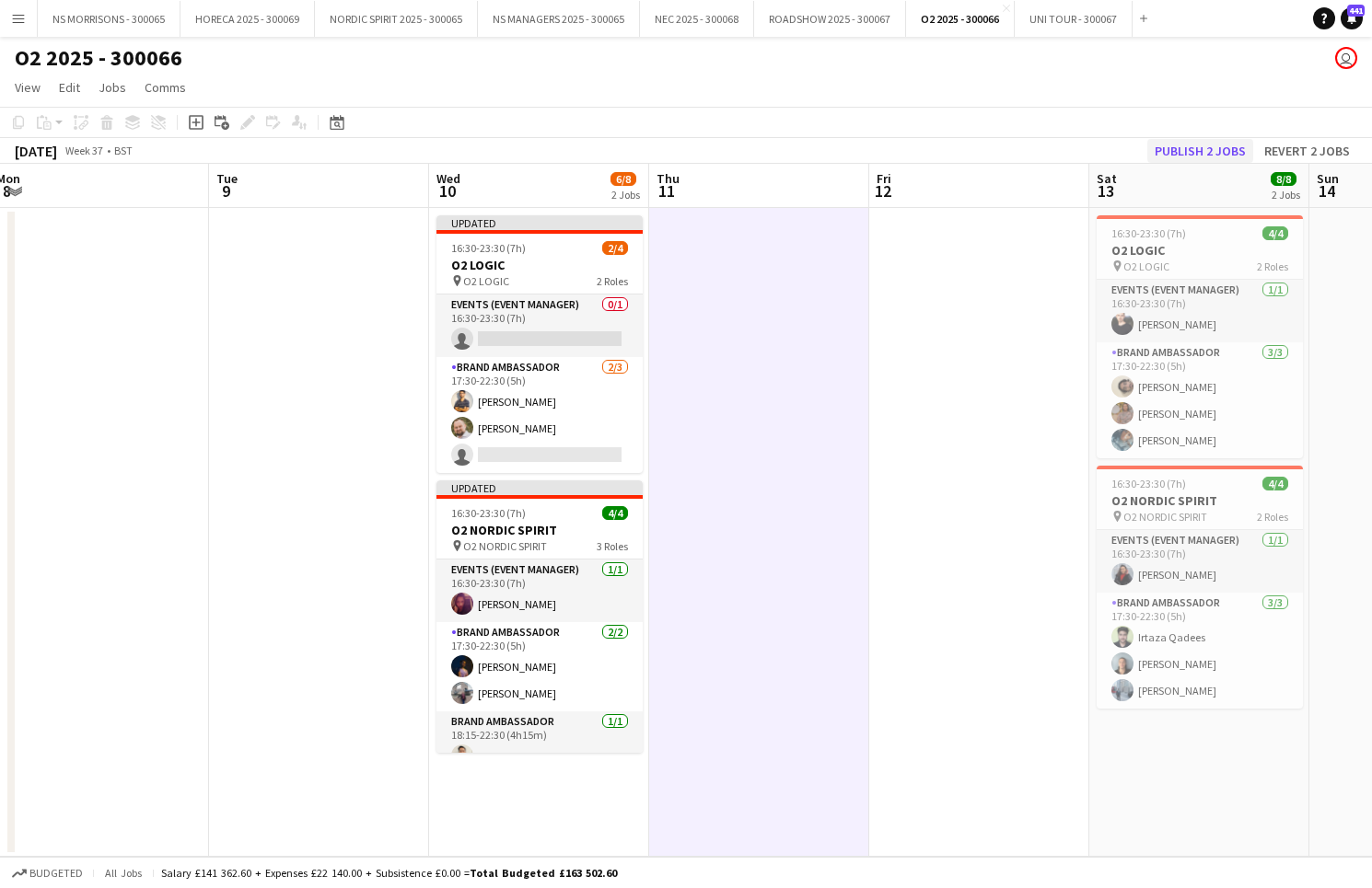
click at [1169, 145] on button "Publish 2 jobs" at bounding box center [1199, 151] width 106 height 24
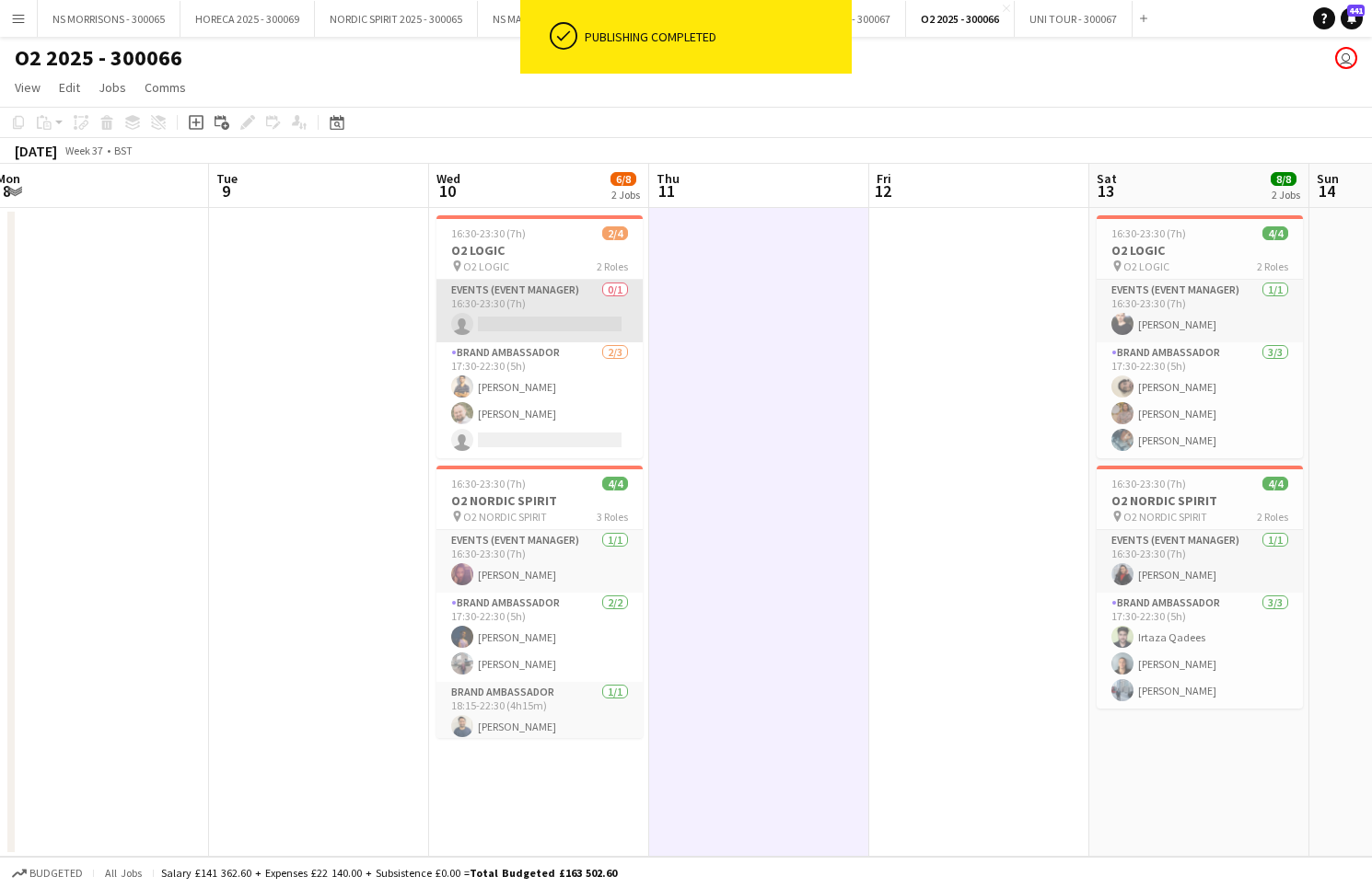
click at [497, 312] on app-card-role "Events (Event Manager) 0/1 16:30-23:30 (7h) single-neutral-actions" at bounding box center [539, 311] width 206 height 62
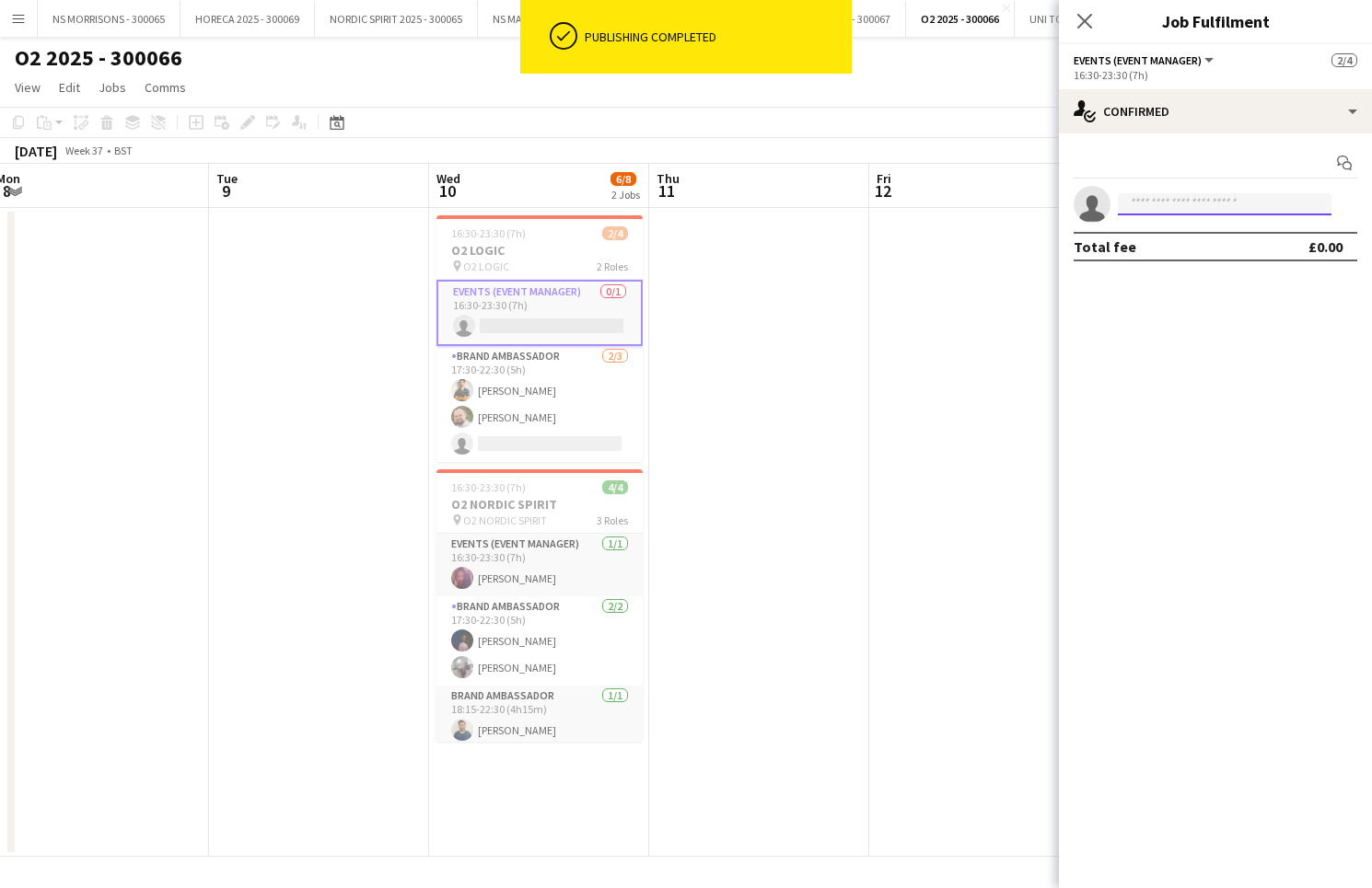
click at [1133, 205] on input at bounding box center [1224, 204] width 213 height 22
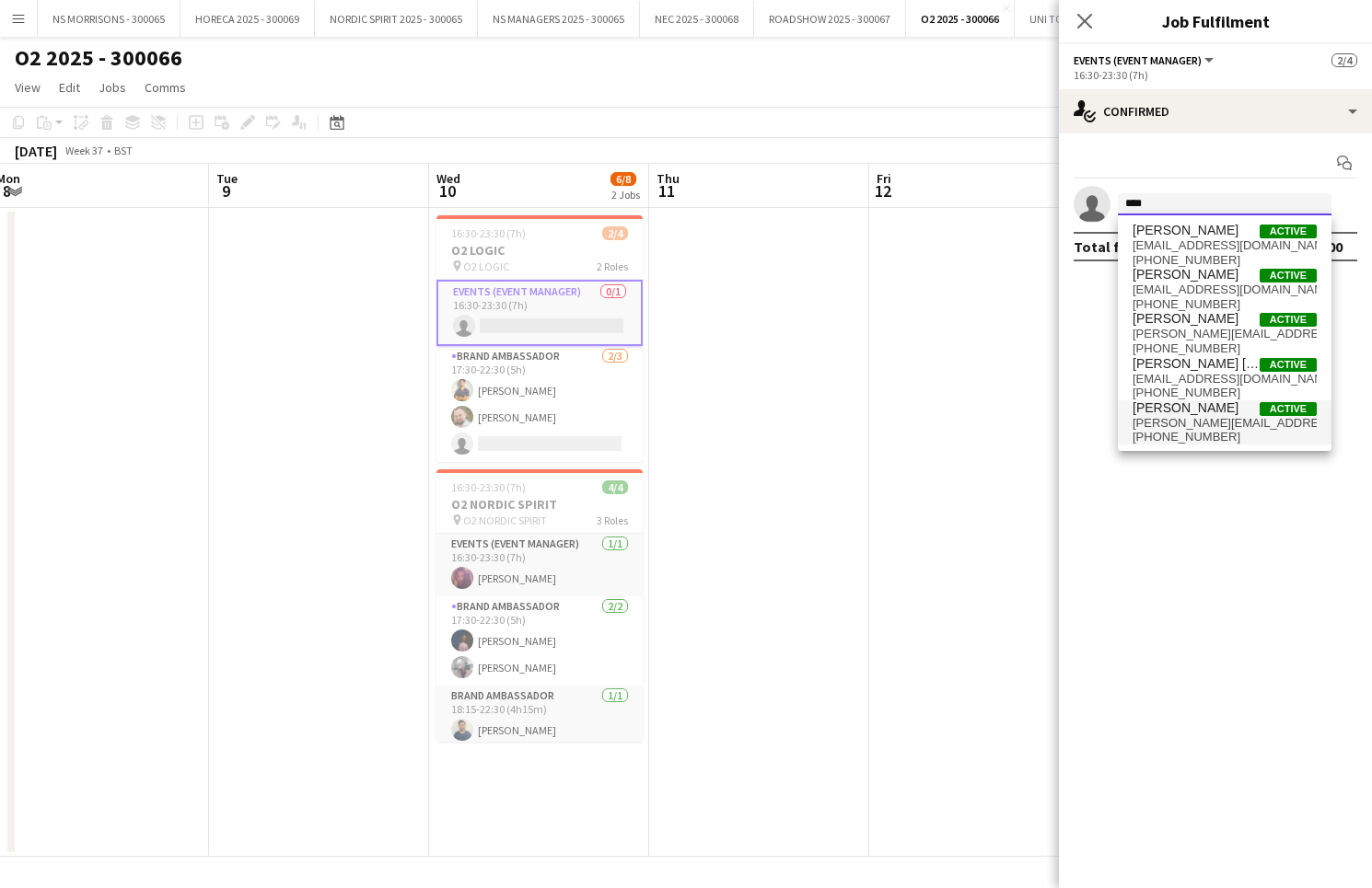
type input "****"
click at [1159, 408] on span "[PERSON_NAME]" at bounding box center [1184, 408] width 106 height 16
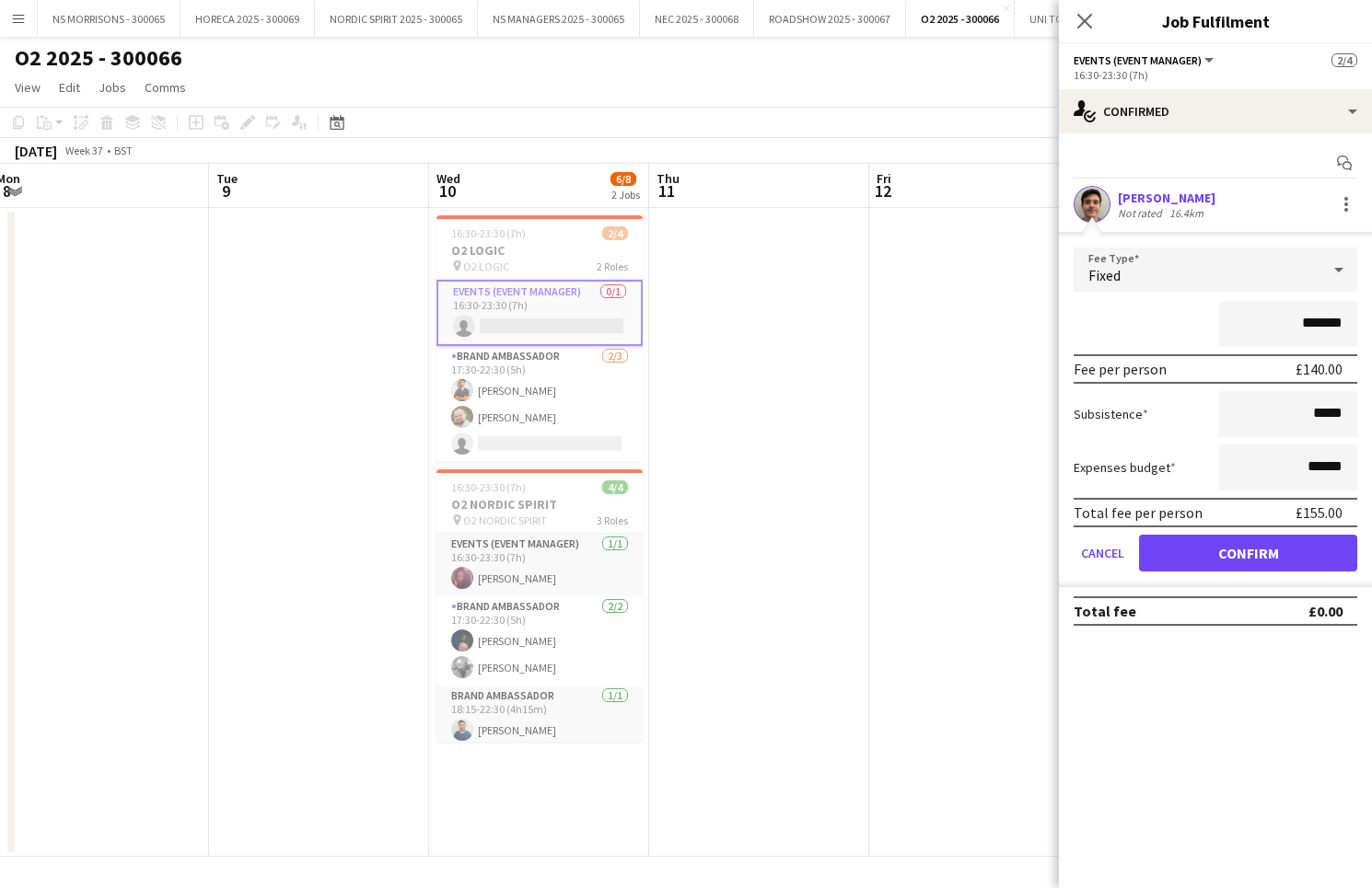
drag, startPoint x: 1164, startPoint y: 537, endPoint x: 1146, endPoint y: 536, distance: 18.0
click at [1164, 537] on button "Confirm" at bounding box center [1248, 553] width 218 height 37
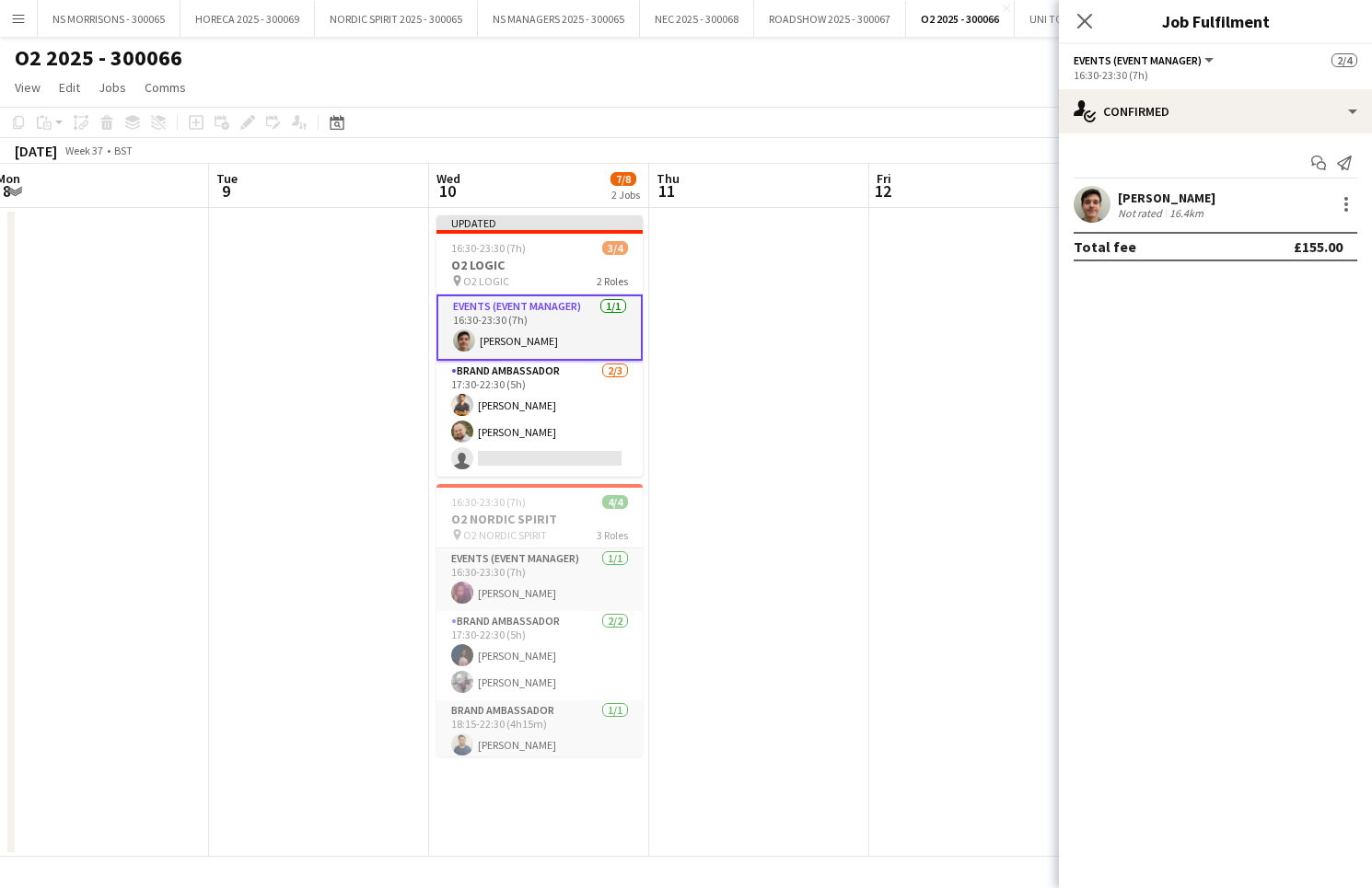
click at [910, 445] on app-date-cell at bounding box center [978, 532] width 220 height 648
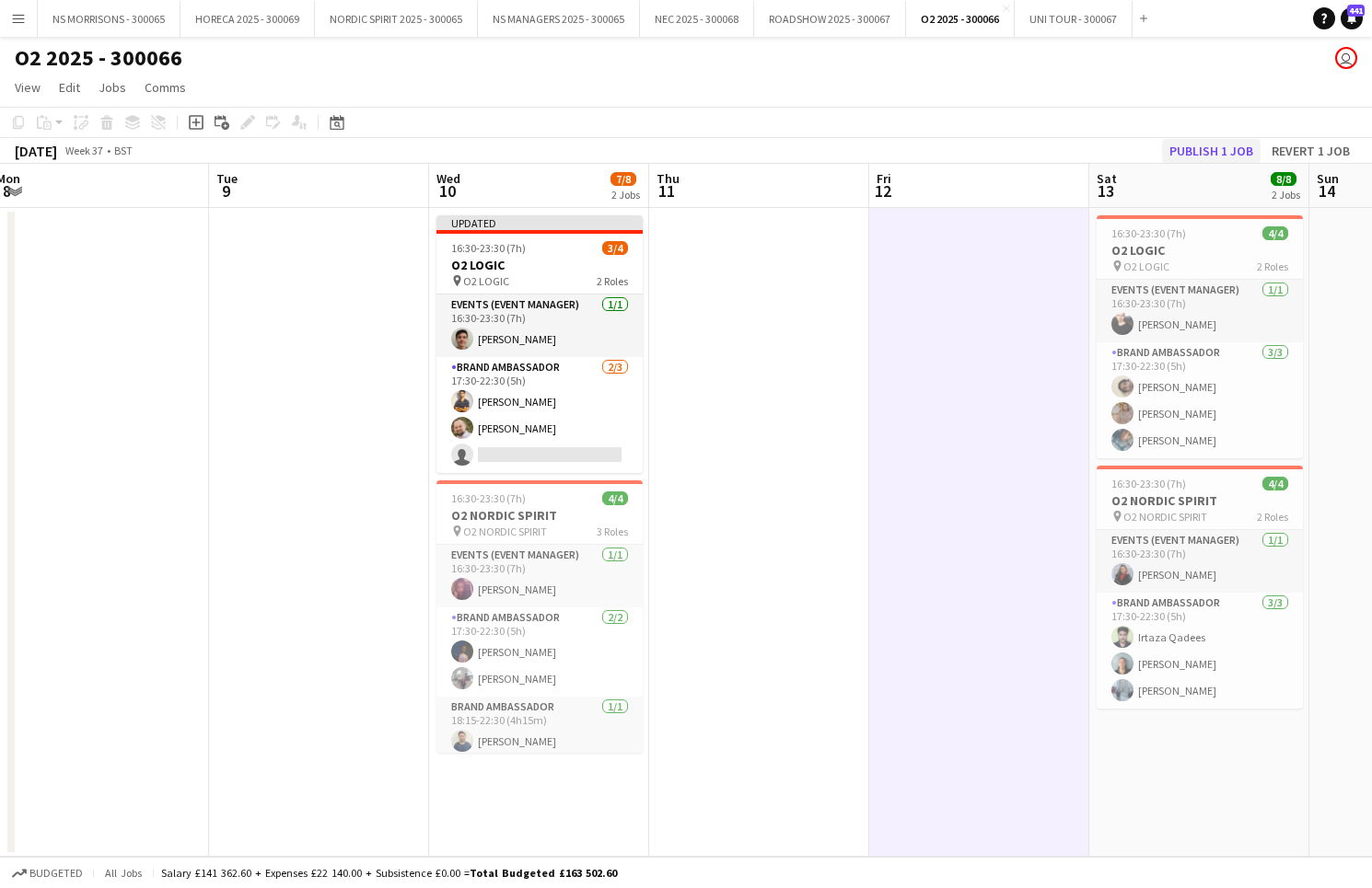
click at [1197, 150] on button "Publish 1 job" at bounding box center [1211, 151] width 99 height 24
